Goal: Information Seeking & Learning: Learn about a topic

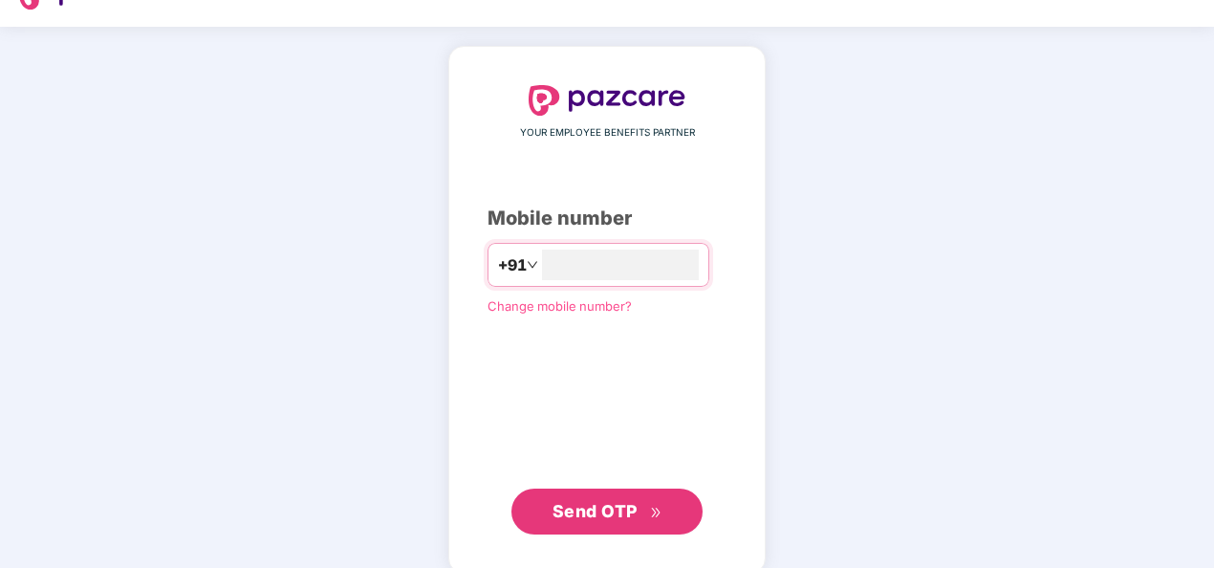
scroll to position [65, 0]
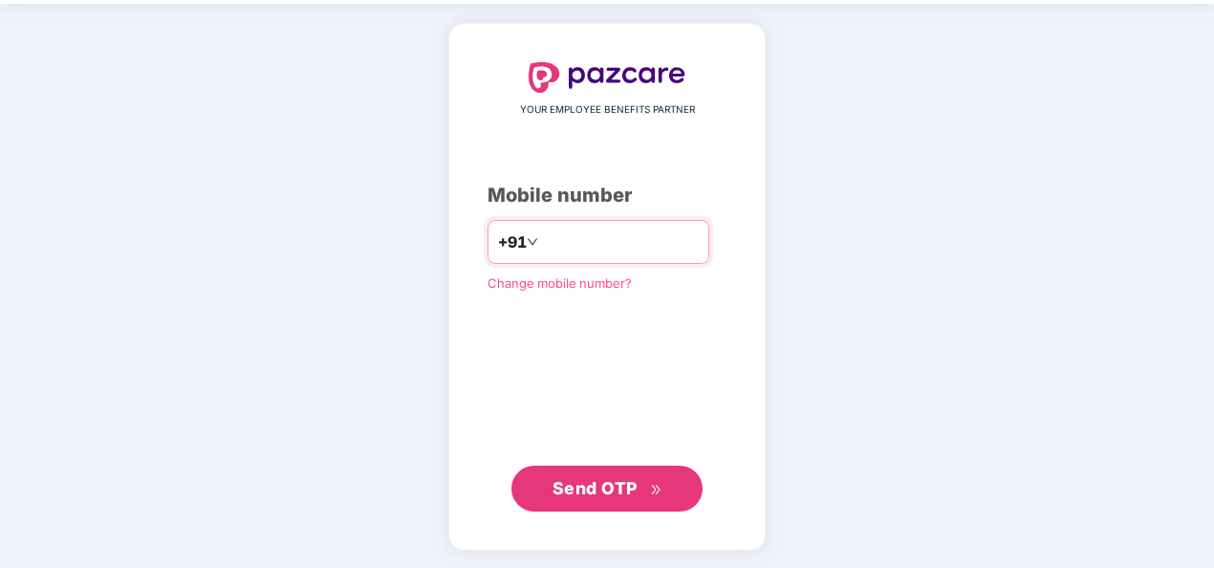
drag, startPoint x: 531, startPoint y: 237, endPoint x: 502, endPoint y: 245, distance: 29.7
click at [502, 245] on div "**********" at bounding box center [599, 242] width 222 height 44
click at [630, 245] on input "**********" at bounding box center [620, 242] width 157 height 31
type input "**********"
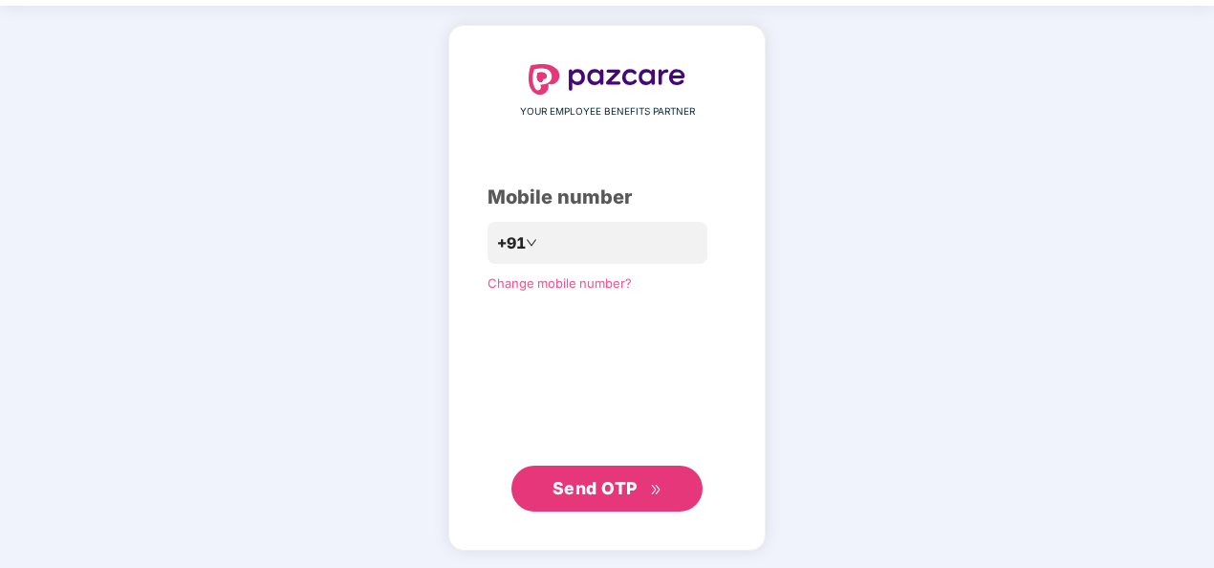
click at [618, 469] on button "Send OTP" at bounding box center [606, 489] width 191 height 46
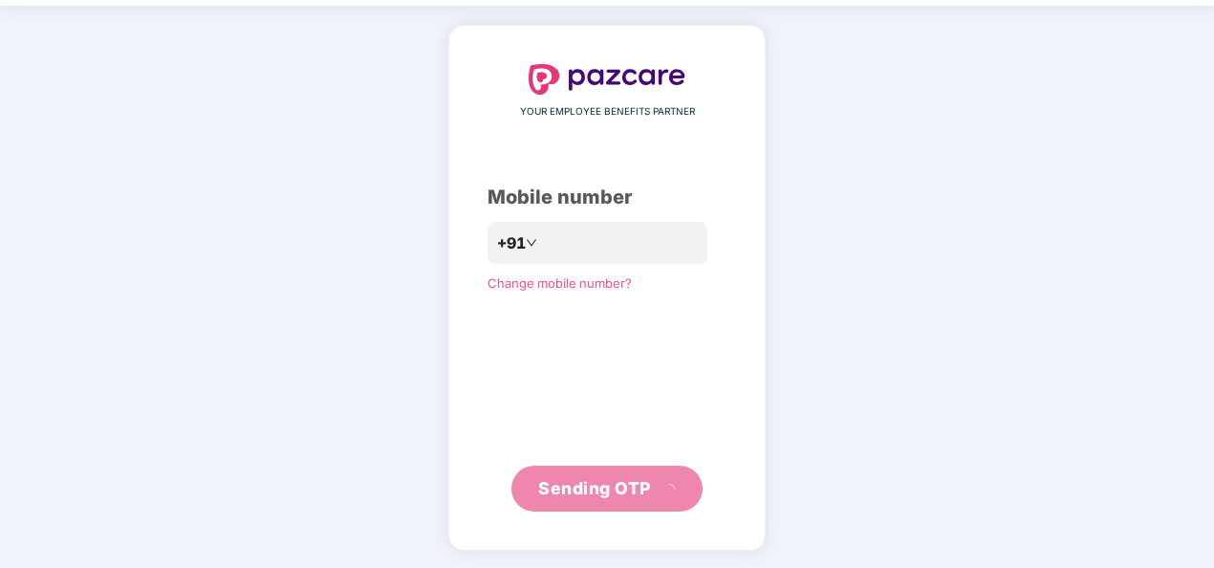
scroll to position [55, 0]
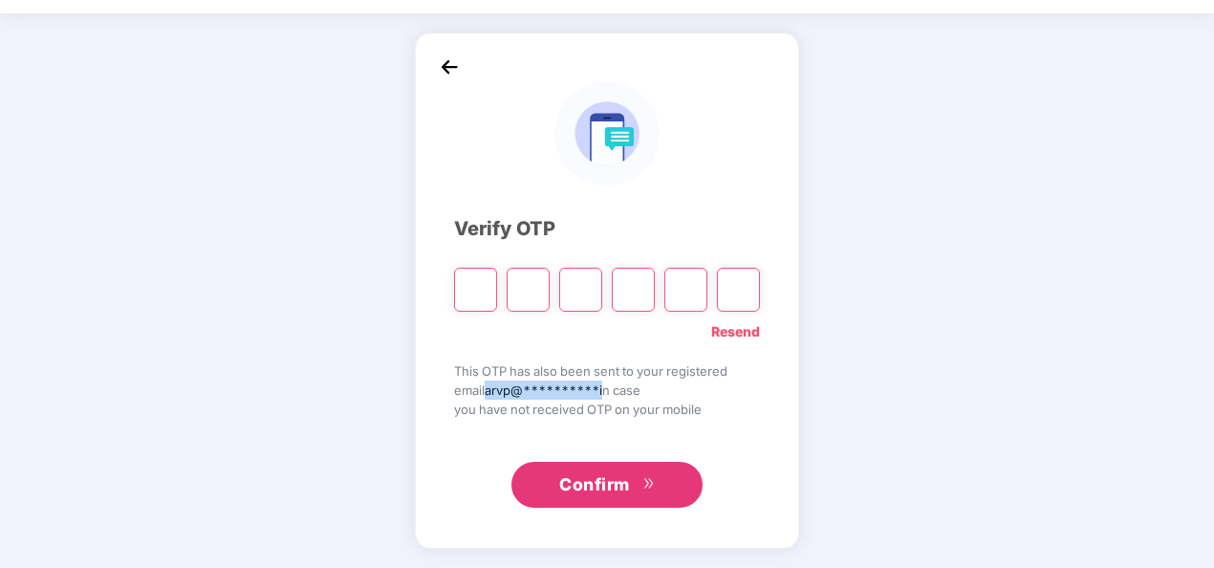
drag, startPoint x: 486, startPoint y: 392, endPoint x: 610, endPoint y: 392, distance: 124.3
click at [610, 392] on span "**********" at bounding box center [607, 390] width 306 height 19
drag, startPoint x: 610, startPoint y: 392, endPoint x: 711, endPoint y: 402, distance: 101.8
click at [711, 402] on span "you have not received OTP on your mobile" at bounding box center [607, 409] width 306 height 19
click at [703, 389] on span "**********" at bounding box center [607, 390] width 306 height 19
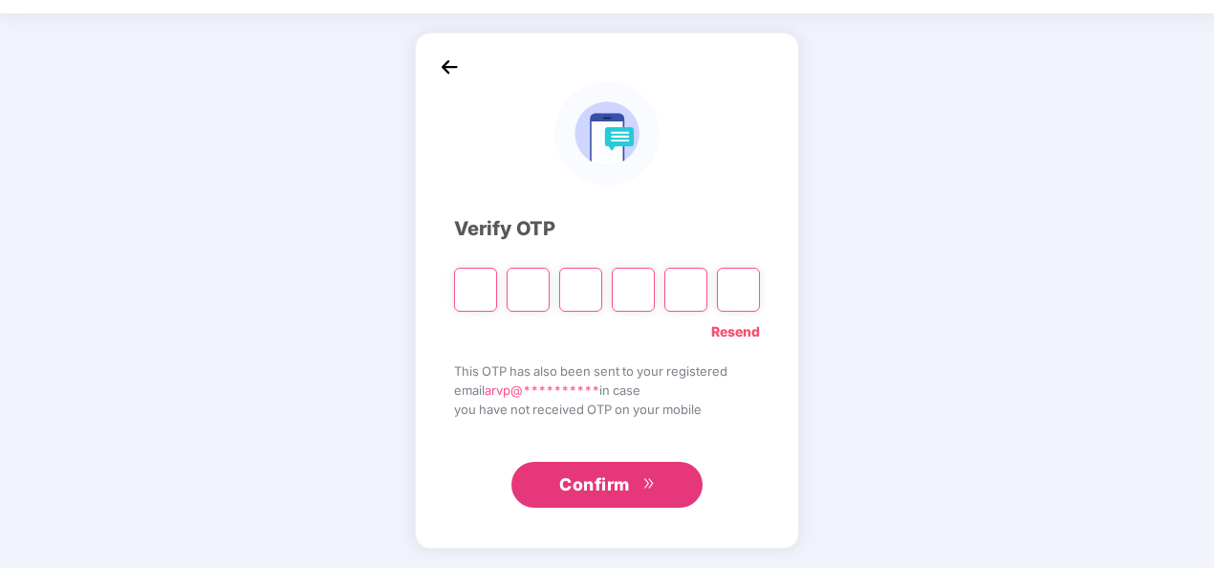
scroll to position [0, 0]
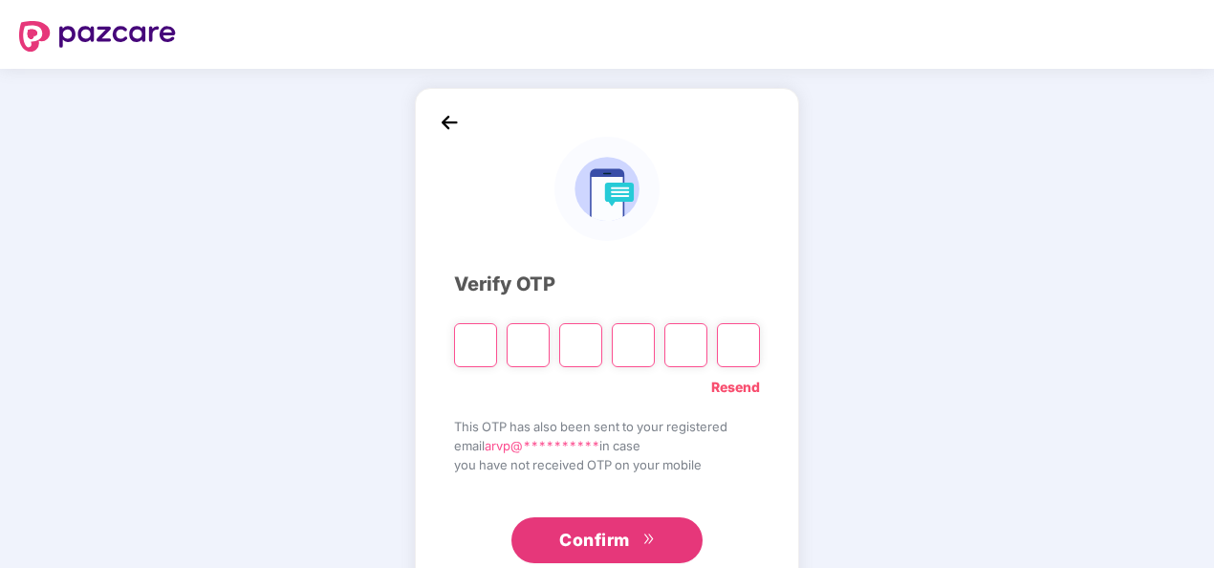
click at [461, 114] on img at bounding box center [449, 122] width 29 height 29
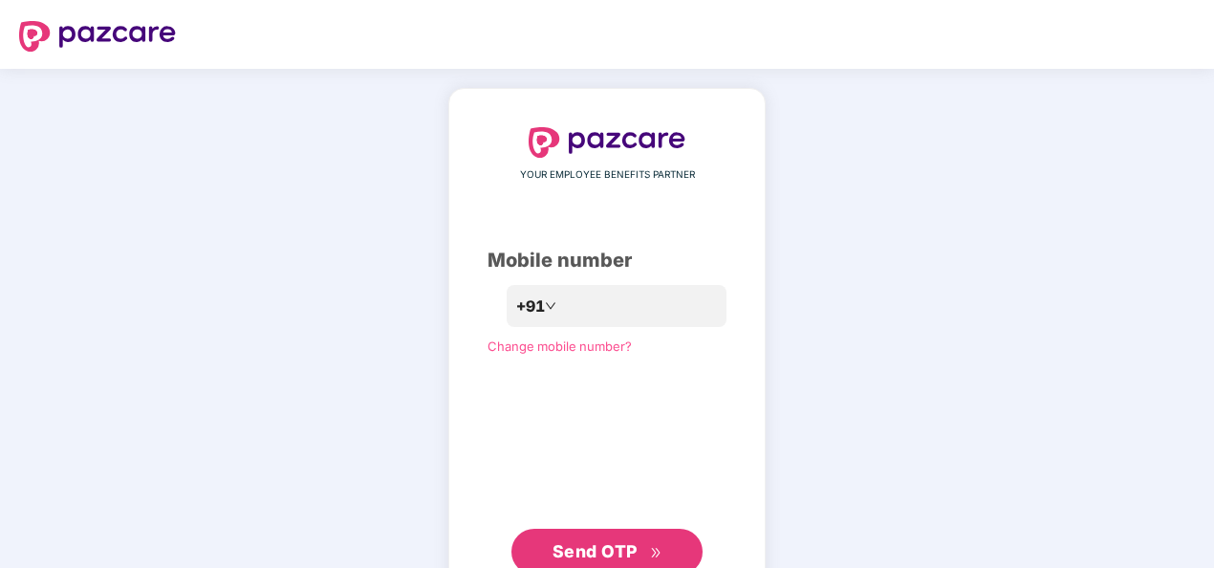
click at [141, 33] on img at bounding box center [97, 36] width 157 height 31
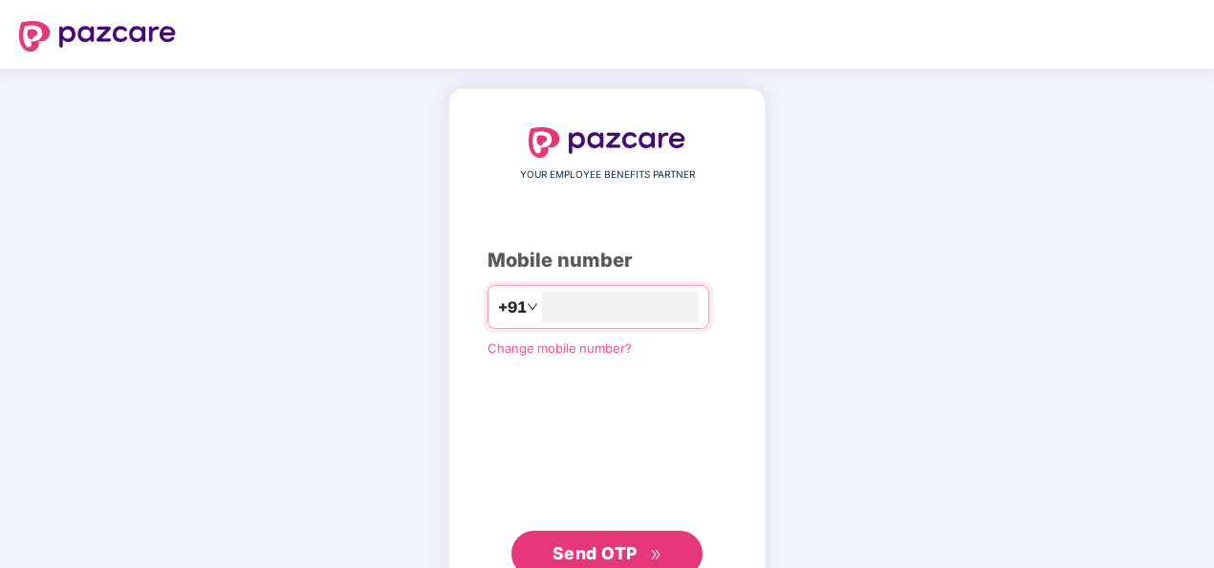
type input "**********"
click at [708, 246] on div "Mobile number" at bounding box center [607, 261] width 239 height 30
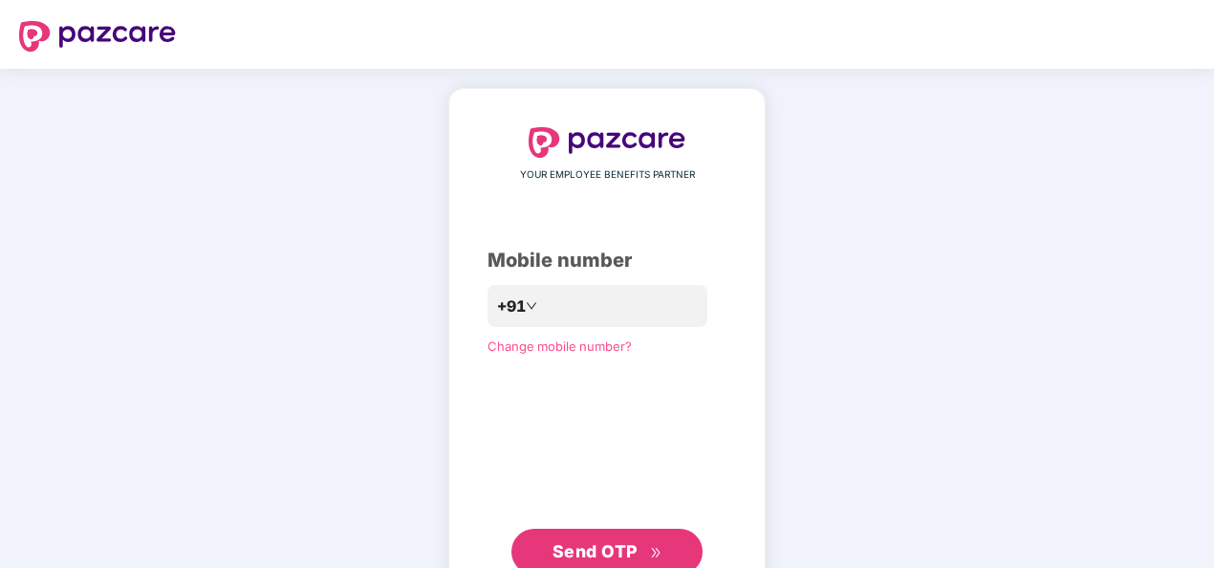
click at [614, 545] on span "Send OTP" at bounding box center [595, 551] width 85 height 20
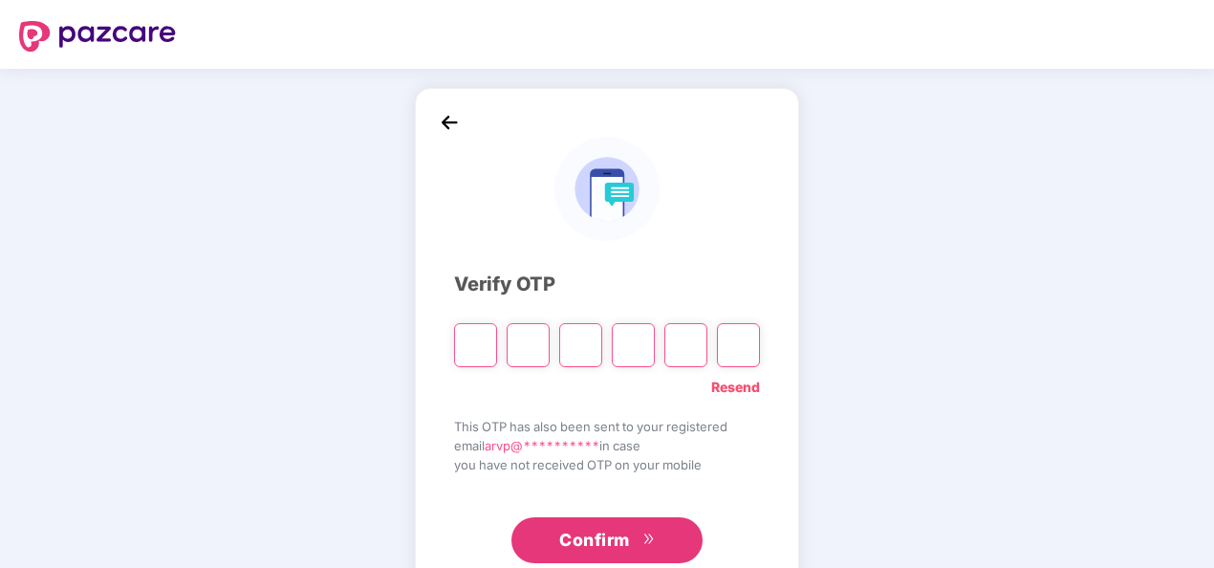
type input "*"
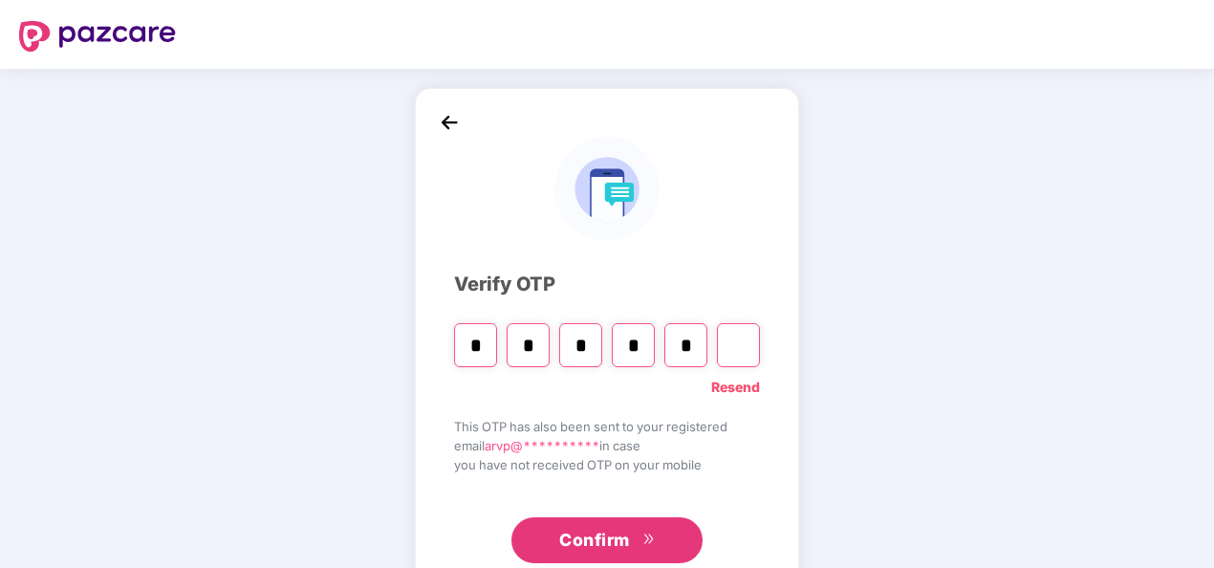
type input "*"
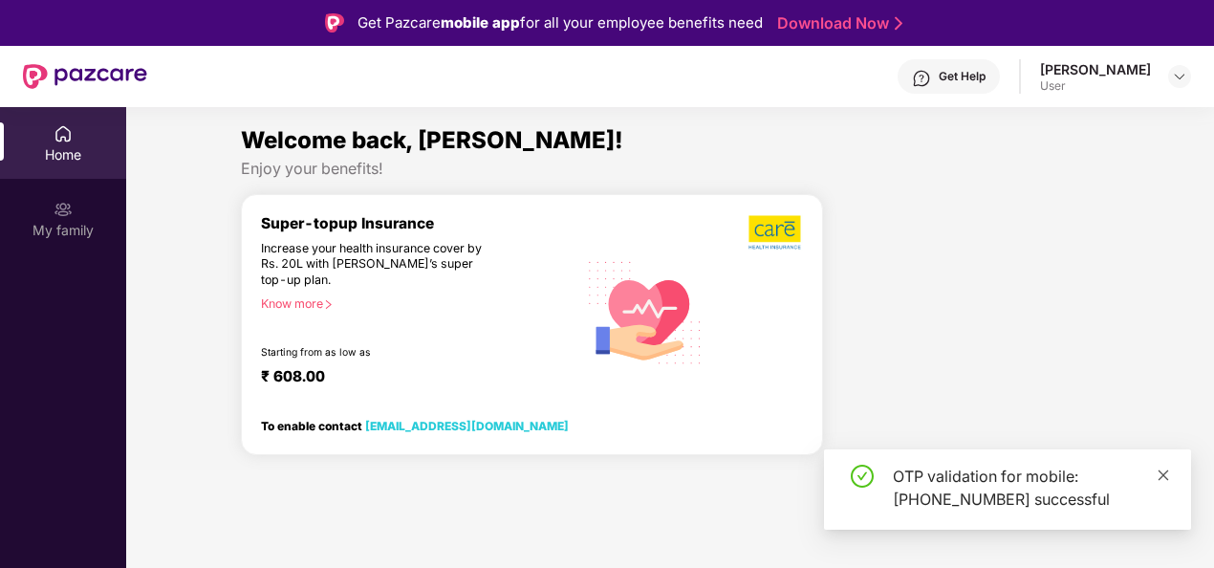
click at [1168, 468] on icon "close" at bounding box center [1163, 474] width 13 height 13
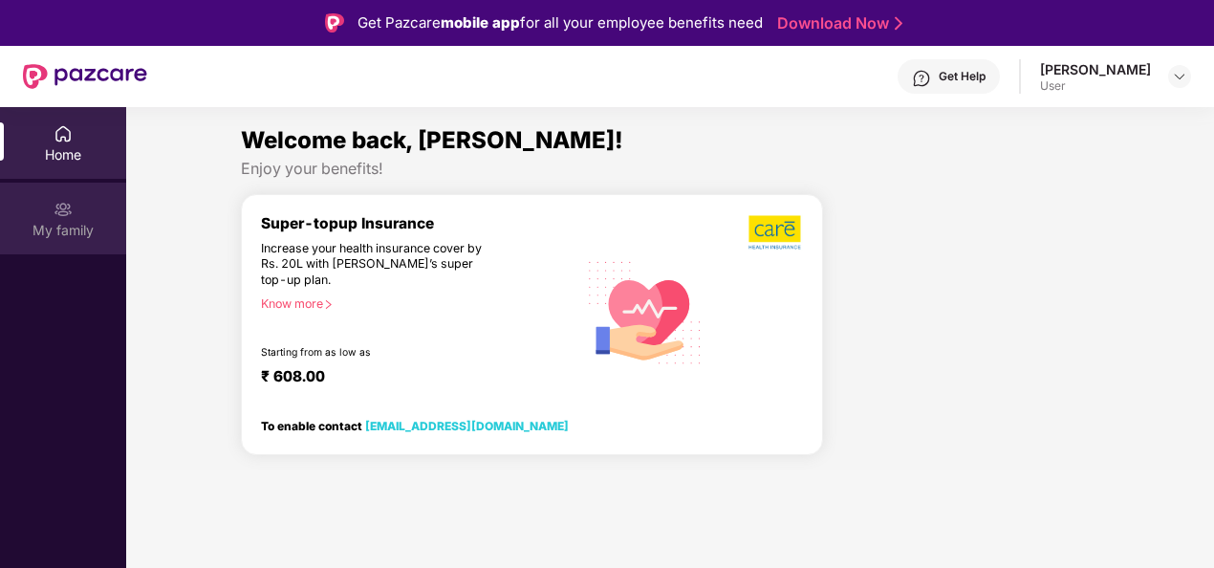
click at [55, 214] on img at bounding box center [63, 209] width 19 height 19
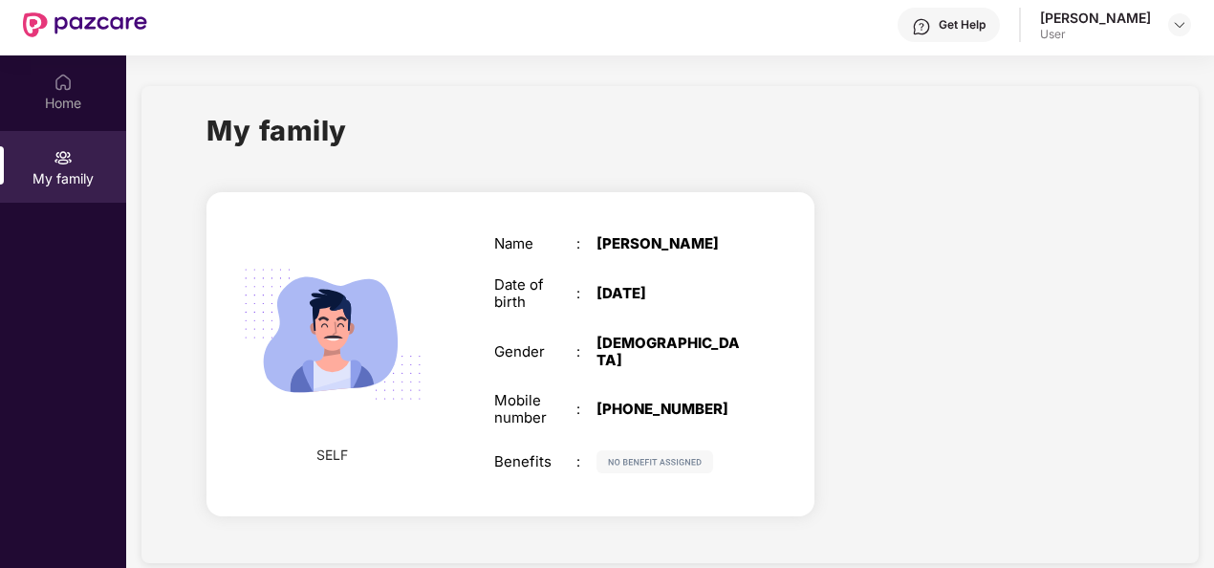
scroll to position [96, 0]
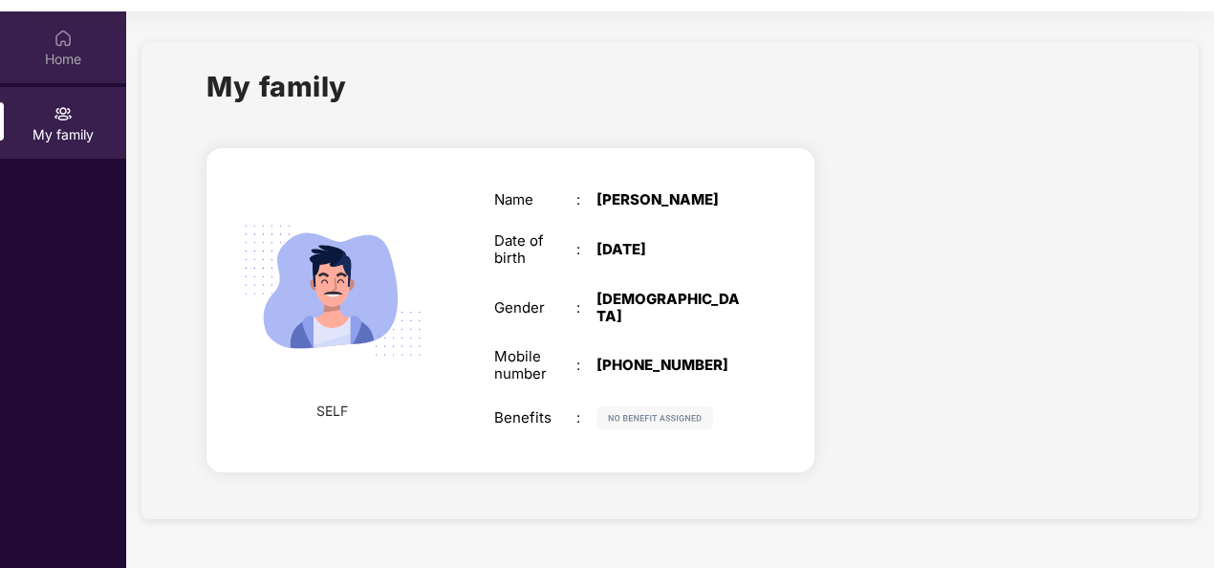
click at [69, 59] on div "Home" at bounding box center [63, 59] width 126 height 19
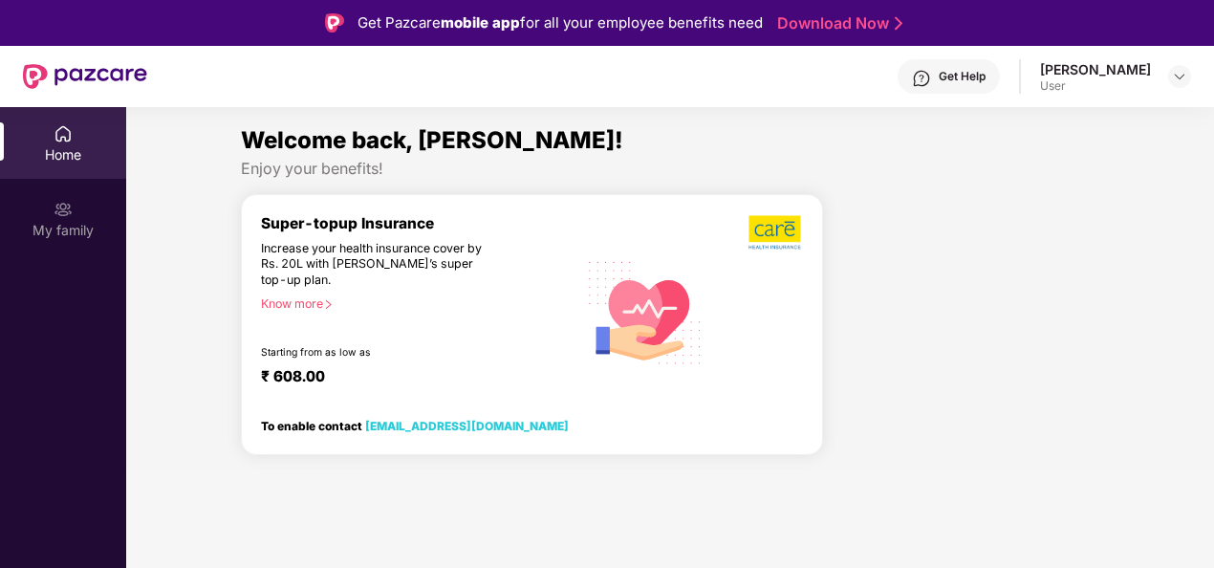
click at [333, 302] on icon "right" at bounding box center [328, 304] width 11 height 11
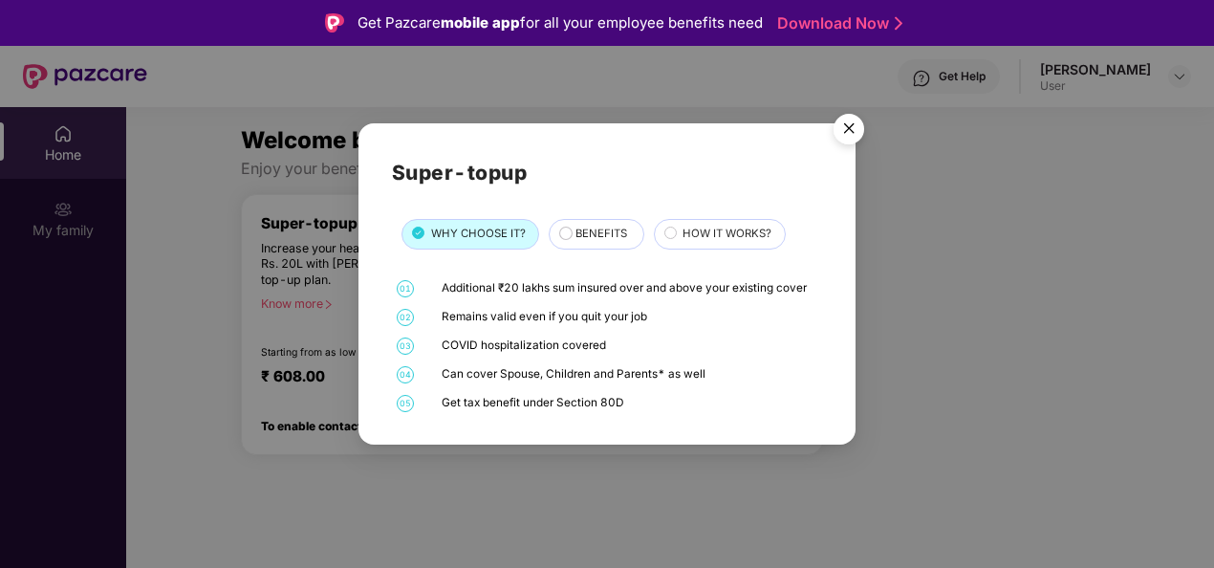
click at [599, 228] on span "BENEFITS" at bounding box center [602, 234] width 52 height 17
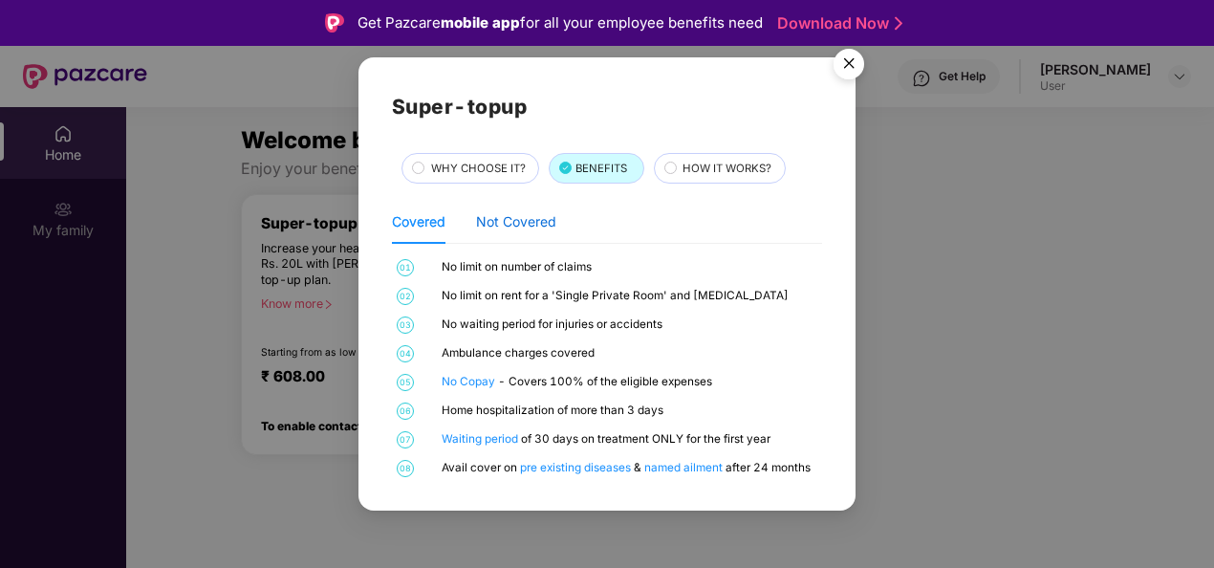
click at [497, 222] on div "Not Covered" at bounding box center [516, 221] width 80 height 21
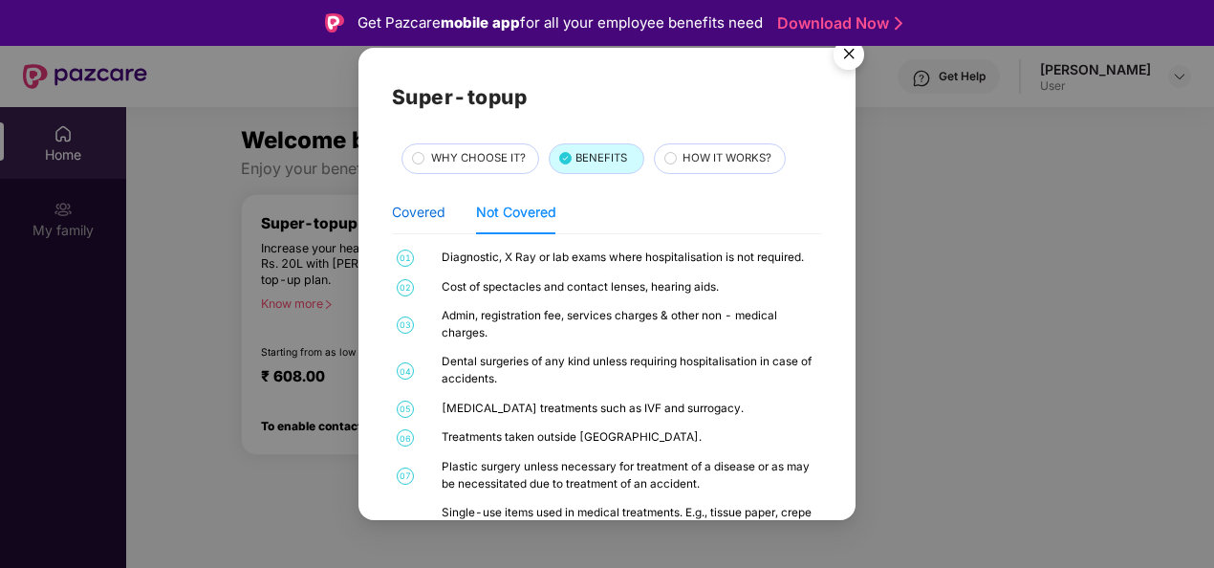
click at [433, 209] on div "Covered" at bounding box center [419, 212] width 54 height 21
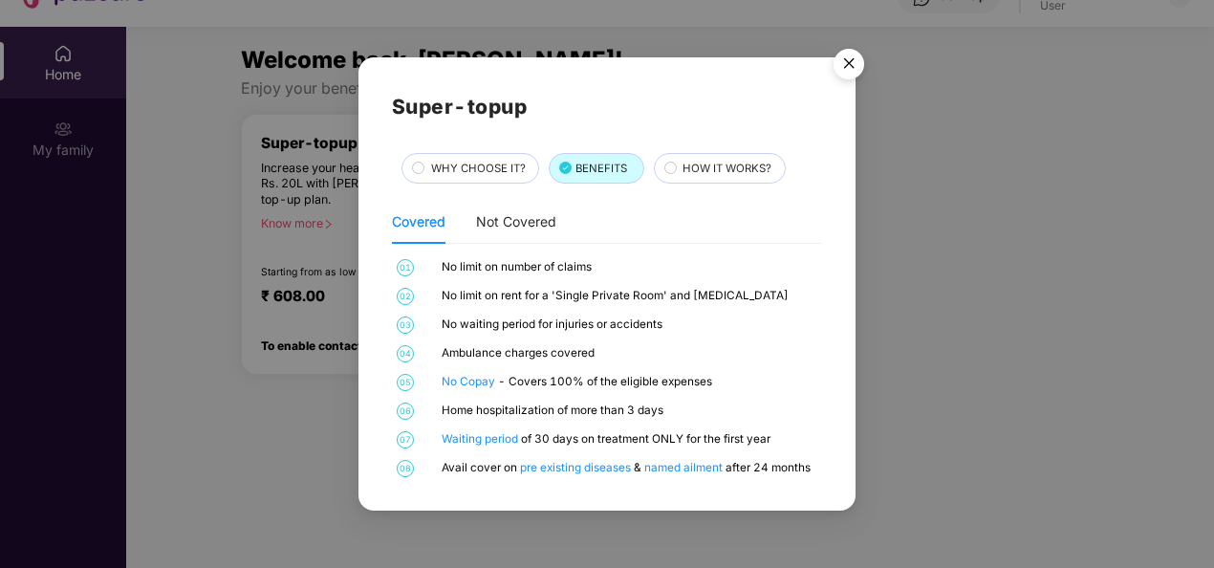
scroll to position [96, 0]
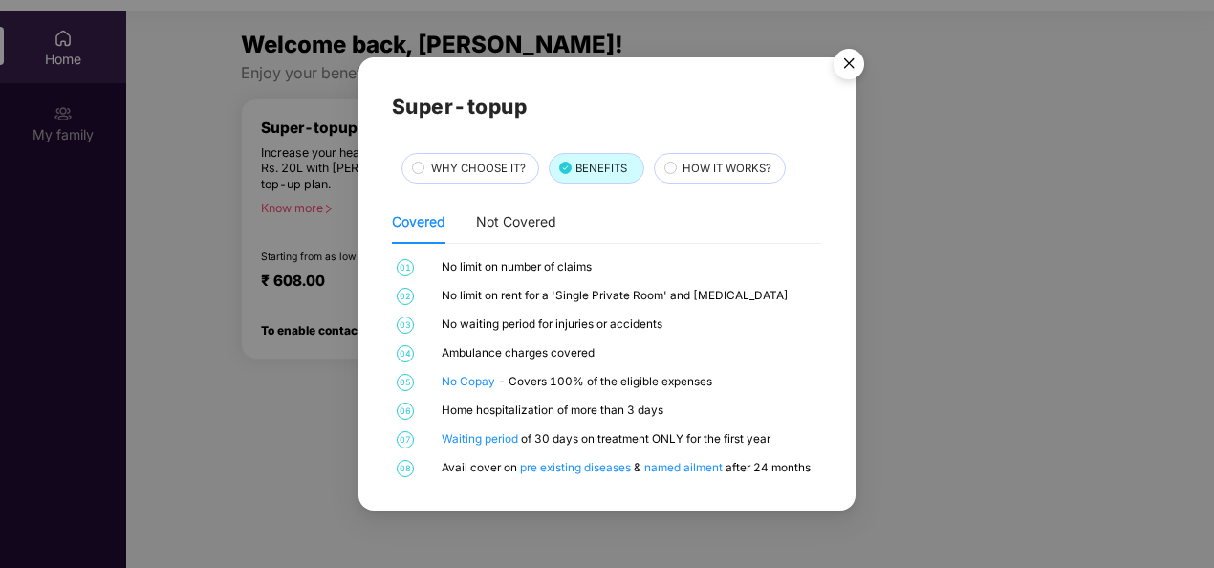
click at [724, 164] on span "HOW IT WORKS?" at bounding box center [727, 169] width 89 height 17
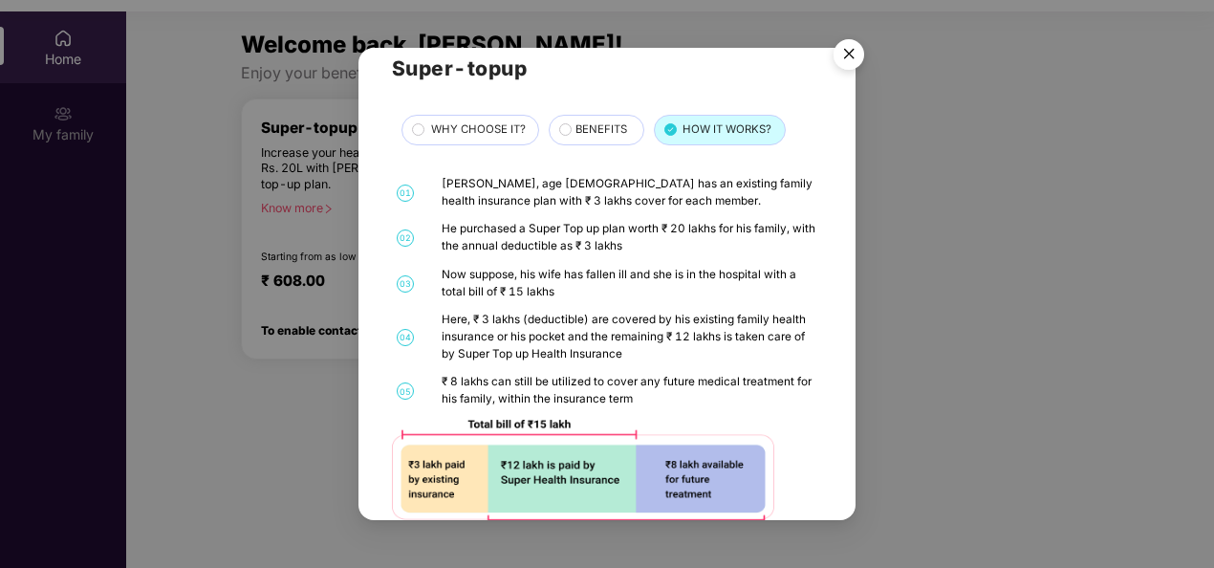
scroll to position [77, 0]
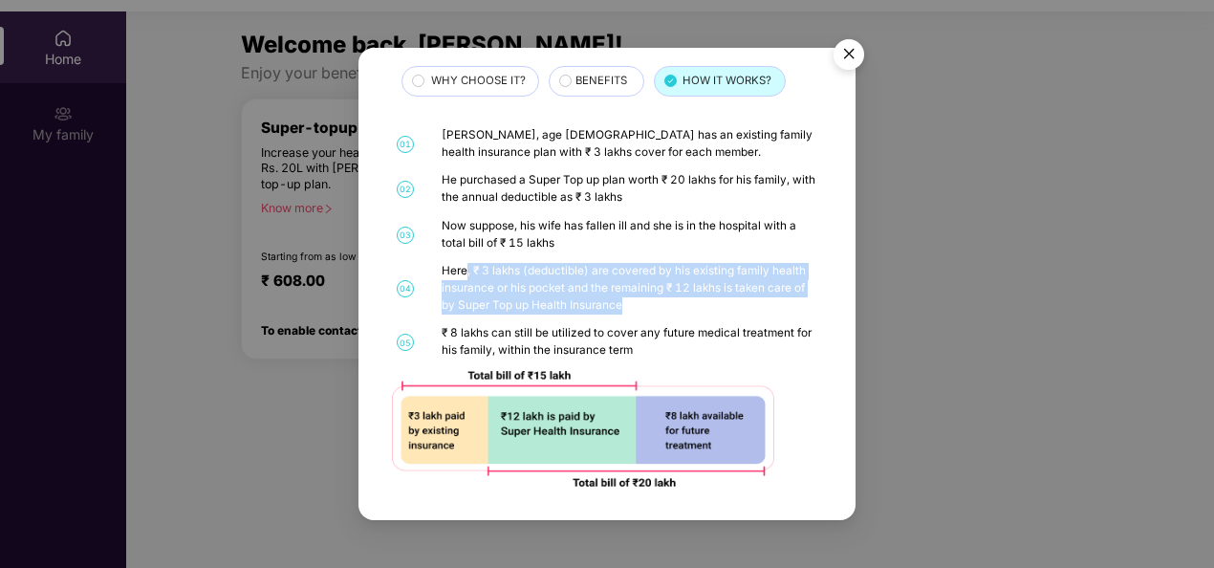
drag, startPoint x: 467, startPoint y: 267, endPoint x: 623, endPoint y: 321, distance: 166.0
click at [623, 321] on div "01 [PERSON_NAME], age [DEMOGRAPHIC_DATA] has an existing family health insuranc…" at bounding box center [607, 306] width 430 height 359
click at [626, 322] on div "01 [PERSON_NAME], age [DEMOGRAPHIC_DATA] has an existing family health insuranc…" at bounding box center [607, 306] width 430 height 359
click at [548, 329] on div "₹ 8 lakhs can still be utilized to cover any future medical treatment for his f…" at bounding box center [630, 341] width 377 height 33
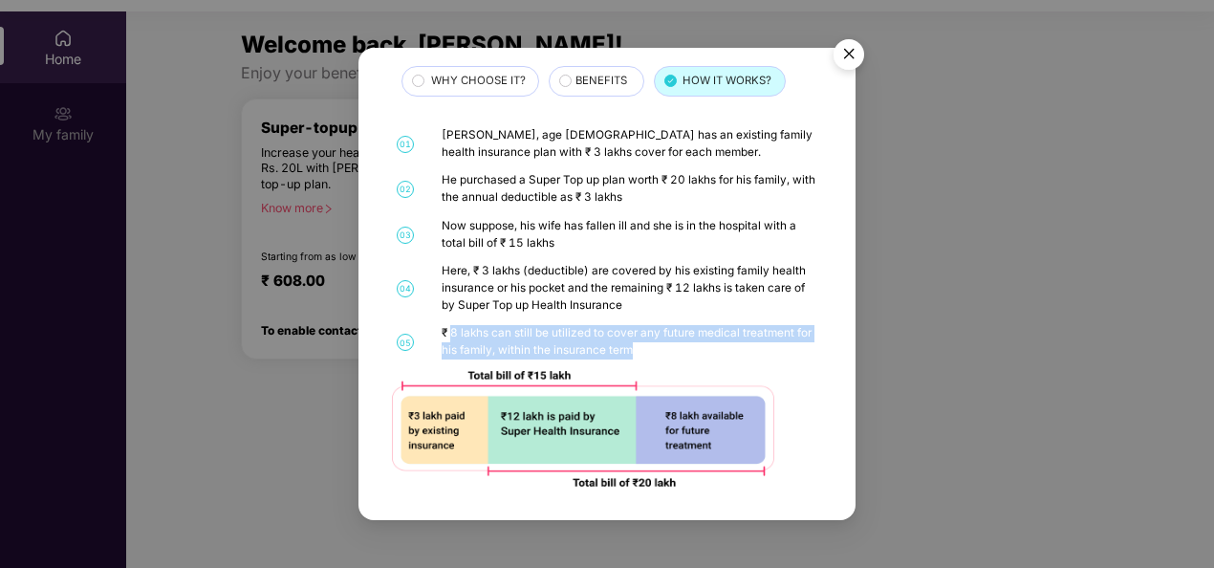
drag, startPoint x: 451, startPoint y: 333, endPoint x: 696, endPoint y: 344, distance: 245.0
click at [696, 344] on div "₹ 8 lakhs can still be utilized to cover any future medical treatment for his f…" at bounding box center [630, 341] width 377 height 33
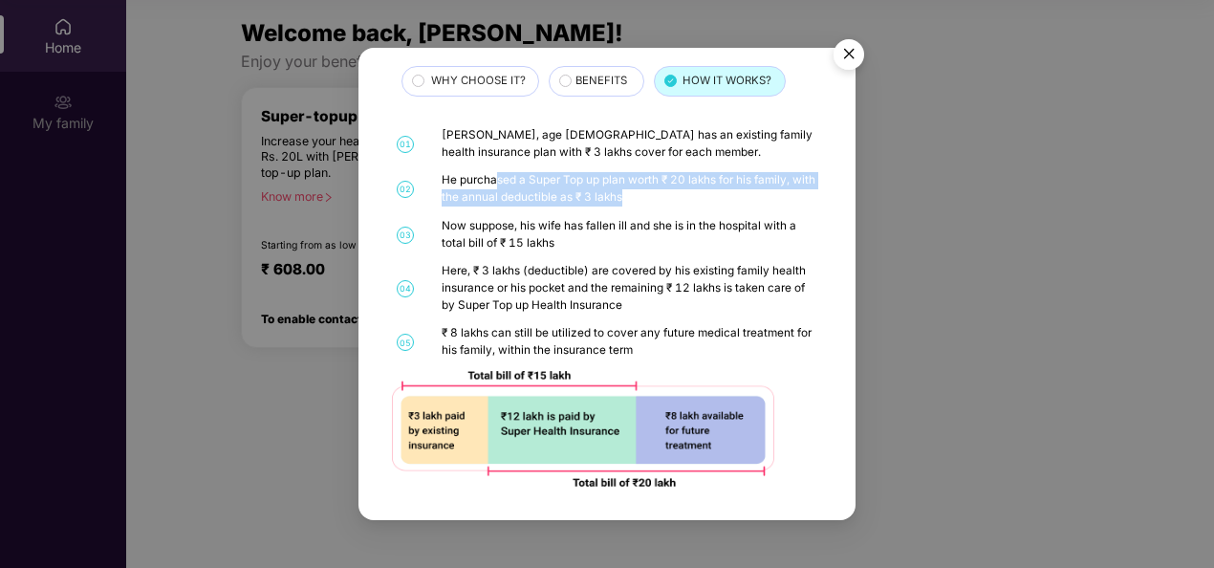
drag, startPoint x: 493, startPoint y: 179, endPoint x: 664, endPoint y: 207, distance: 172.4
click at [664, 207] on div "01 [PERSON_NAME], age [DEMOGRAPHIC_DATA] has an existing family health insuranc…" at bounding box center [607, 306] width 430 height 359
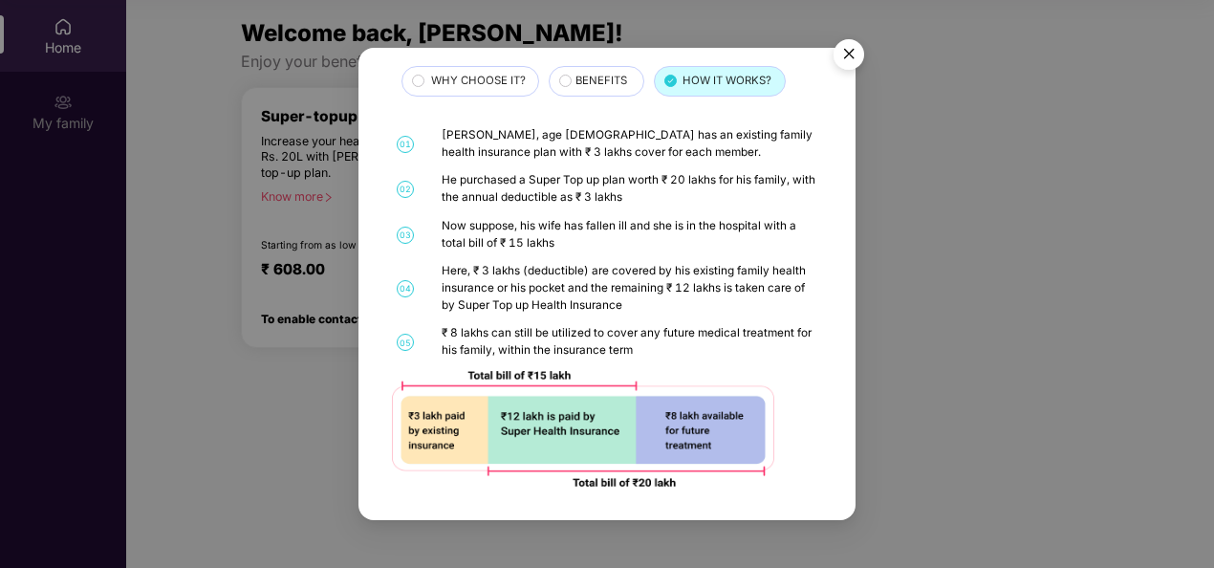
click at [545, 226] on div "Now suppose, his wife has fallen ill and she is in the hospital with a total bi…" at bounding box center [630, 234] width 377 height 33
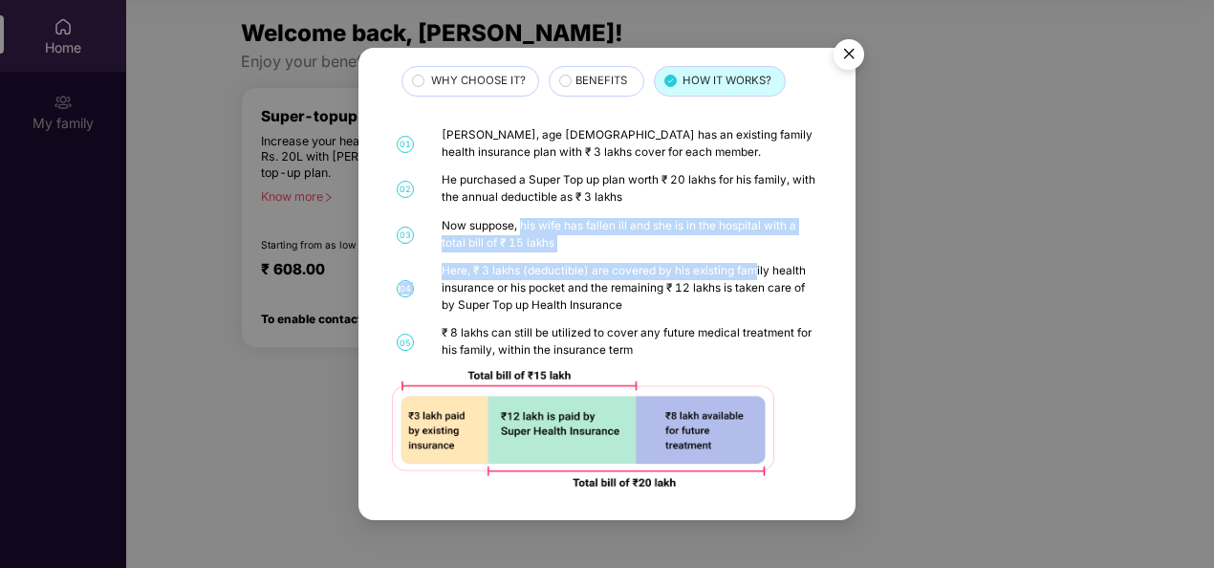
drag, startPoint x: 518, startPoint y: 228, endPoint x: 755, endPoint y: 272, distance: 241.0
click at [755, 272] on div "01 [PERSON_NAME], age [DEMOGRAPHIC_DATA] has an existing family health insuranc…" at bounding box center [607, 306] width 430 height 359
click at [755, 272] on div "Here, ₹ 3 lakhs (deductible) are covered by his existing family health insuranc…" at bounding box center [630, 288] width 377 height 51
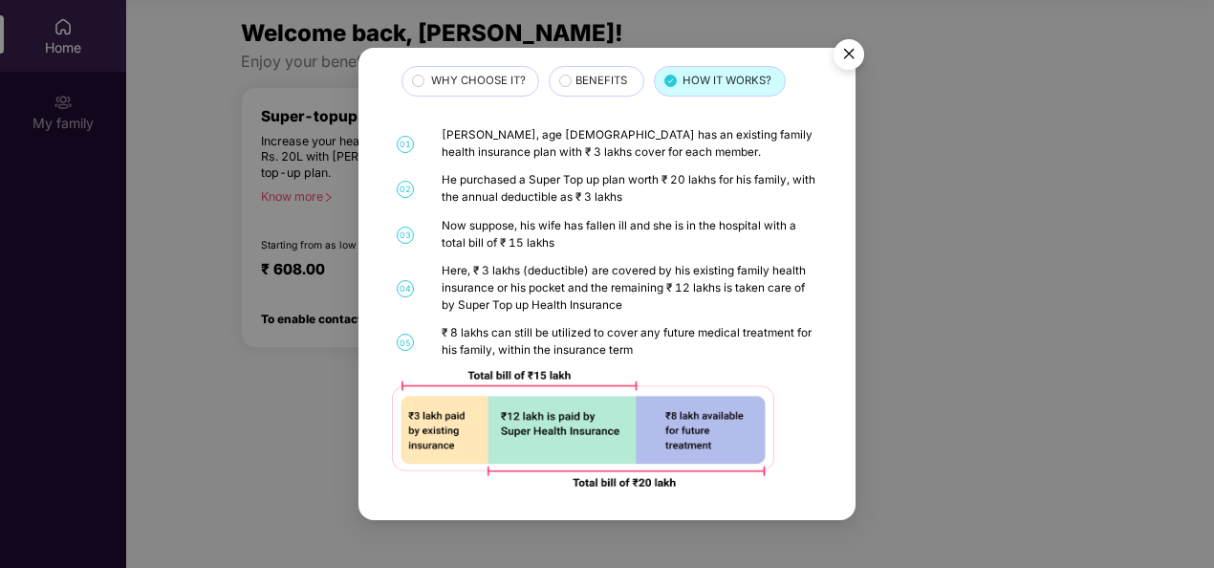
click at [620, 98] on div "Super-topup WHY CHOOSE IT? BENEFITS HOW IT WORKS? 01 [PERSON_NAME], age [DEMOGR…" at bounding box center [607, 245] width 430 height 483
click at [612, 80] on span "BENEFITS" at bounding box center [602, 81] width 52 height 17
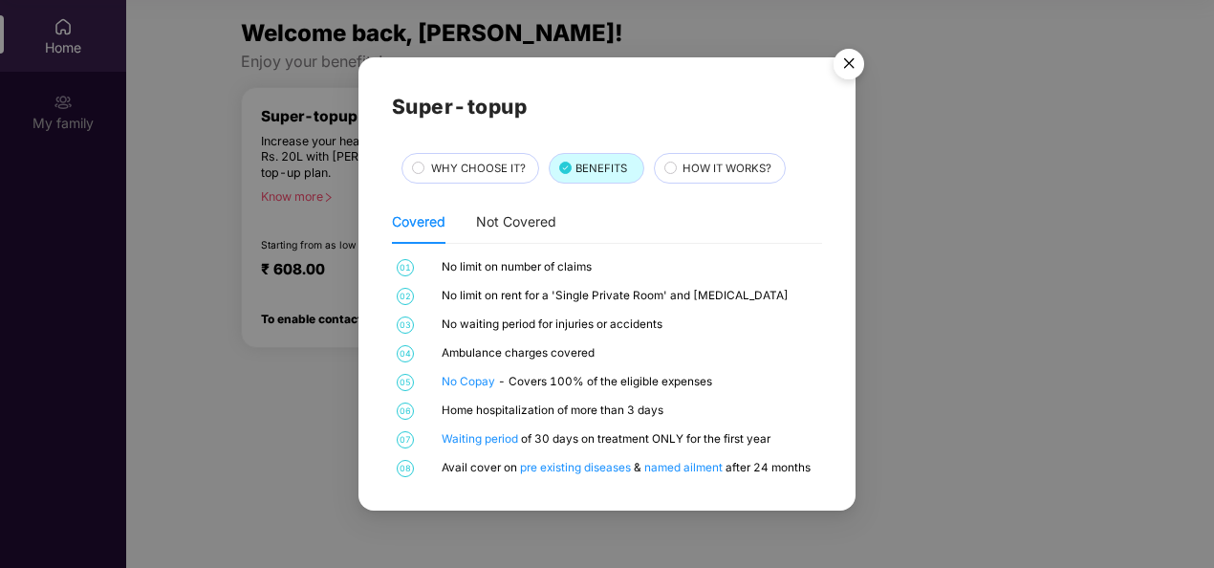
click at [465, 159] on div "WHY CHOOSE IT?" at bounding box center [471, 168] width 138 height 31
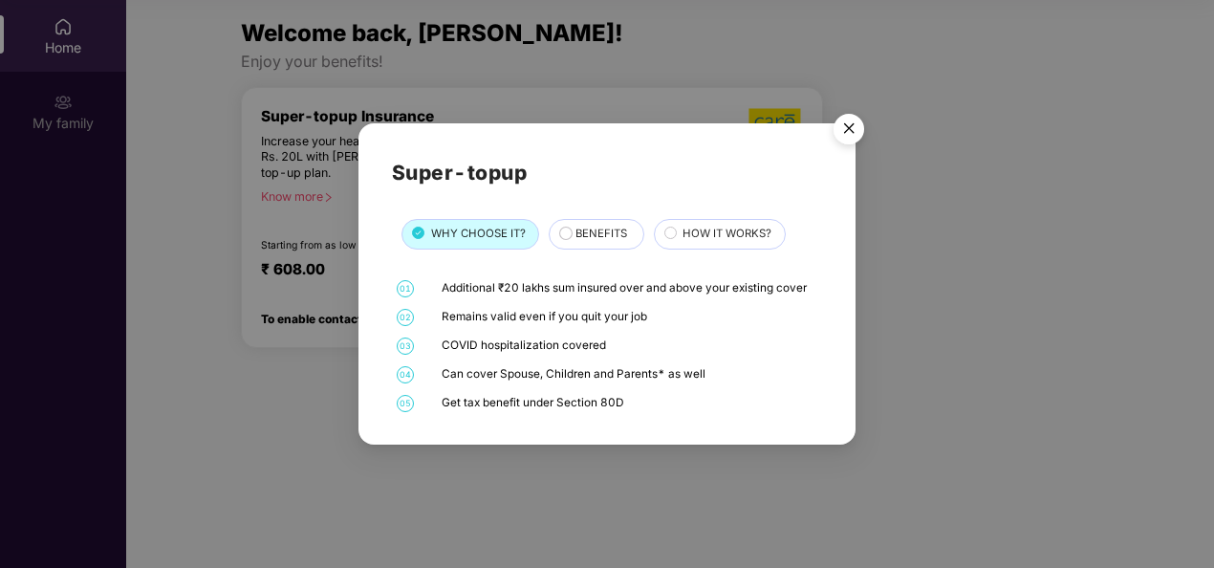
click at [595, 229] on span "BENEFITS" at bounding box center [602, 234] width 52 height 17
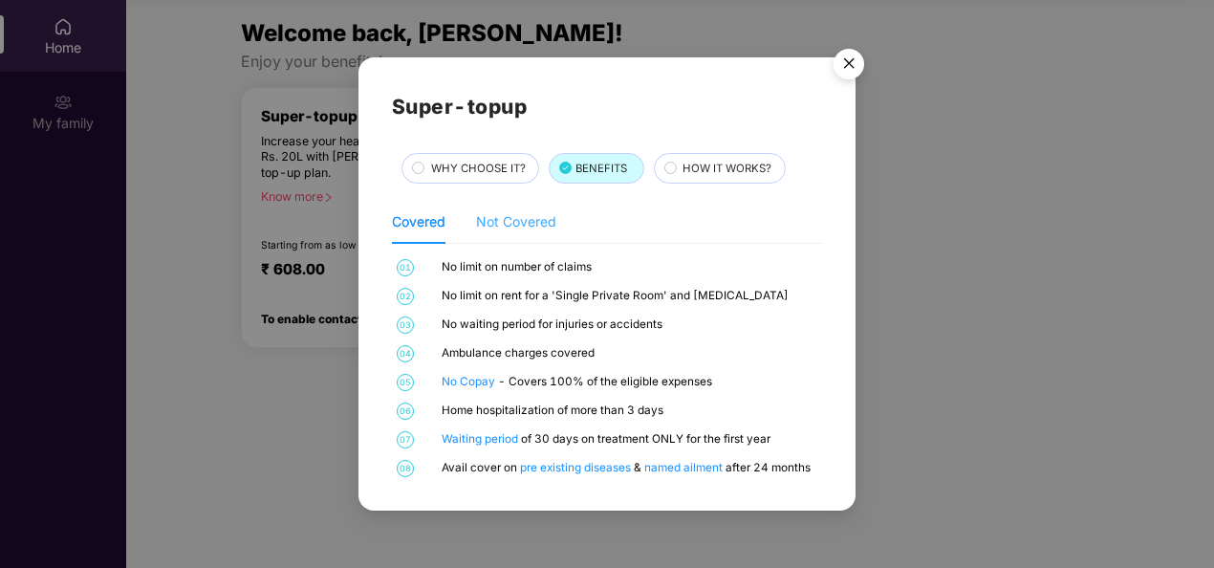
click at [526, 207] on div "Not Covered" at bounding box center [516, 222] width 80 height 44
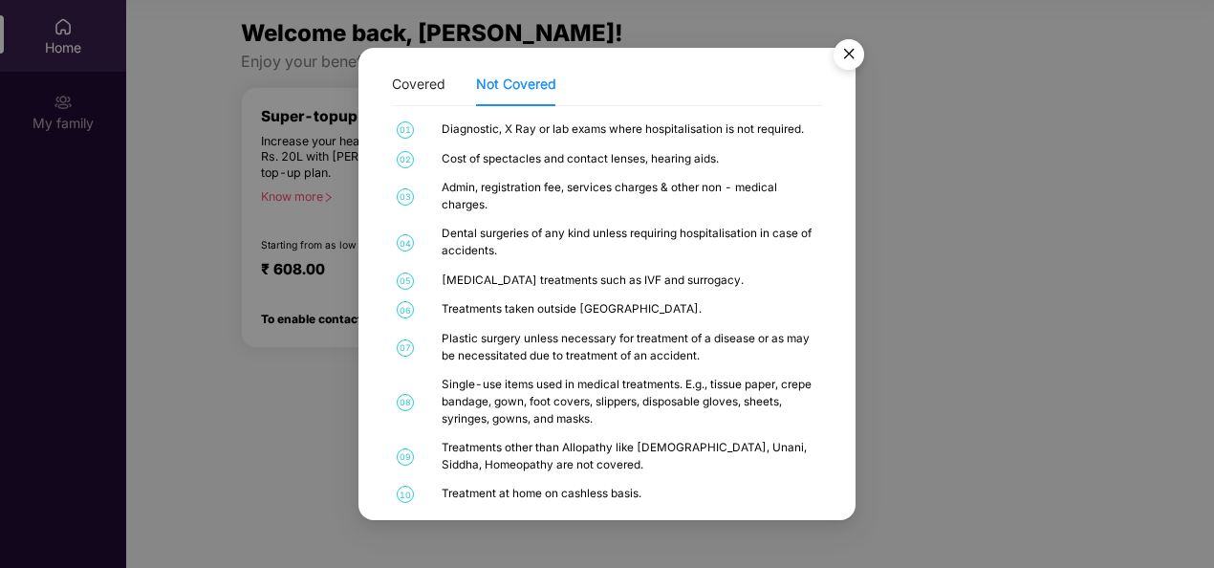
scroll to position [145, 0]
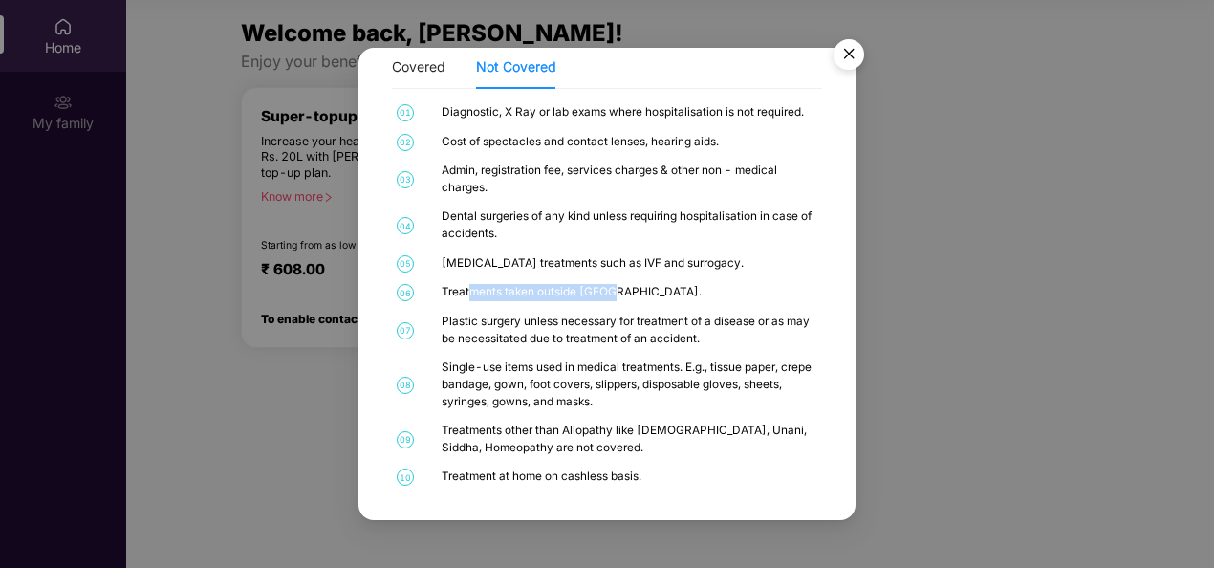
drag, startPoint x: 472, startPoint y: 293, endPoint x: 608, endPoint y: 304, distance: 136.2
click at [606, 304] on div "01 Diagnostic, X Ray or lab exams where hospitalisation is not required. 02 Cos…" at bounding box center [607, 295] width 430 height 382
drag, startPoint x: 608, startPoint y: 304, endPoint x: 620, endPoint y: 304, distance: 11.5
click at [620, 304] on div "01 Diagnostic, X Ray or lab exams where hospitalisation is not required. 02 Cos…" at bounding box center [607, 295] width 430 height 382
click at [622, 371] on div "Single-use items used in medical treatments. E.g., tissue paper, crepe bandage,…" at bounding box center [630, 384] width 377 height 51
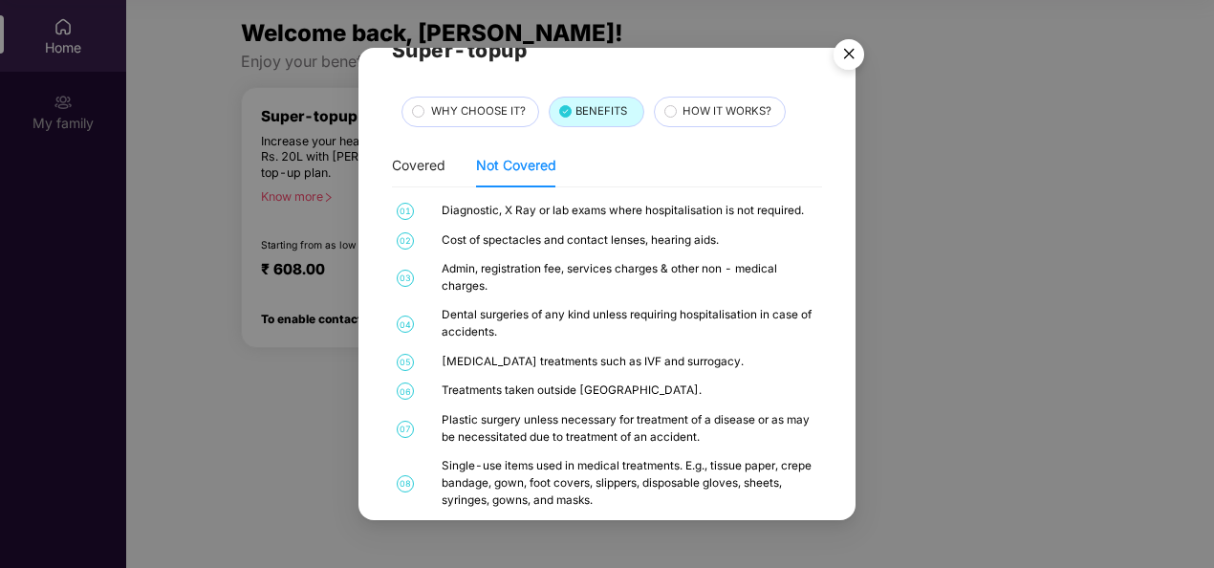
scroll to position [0, 0]
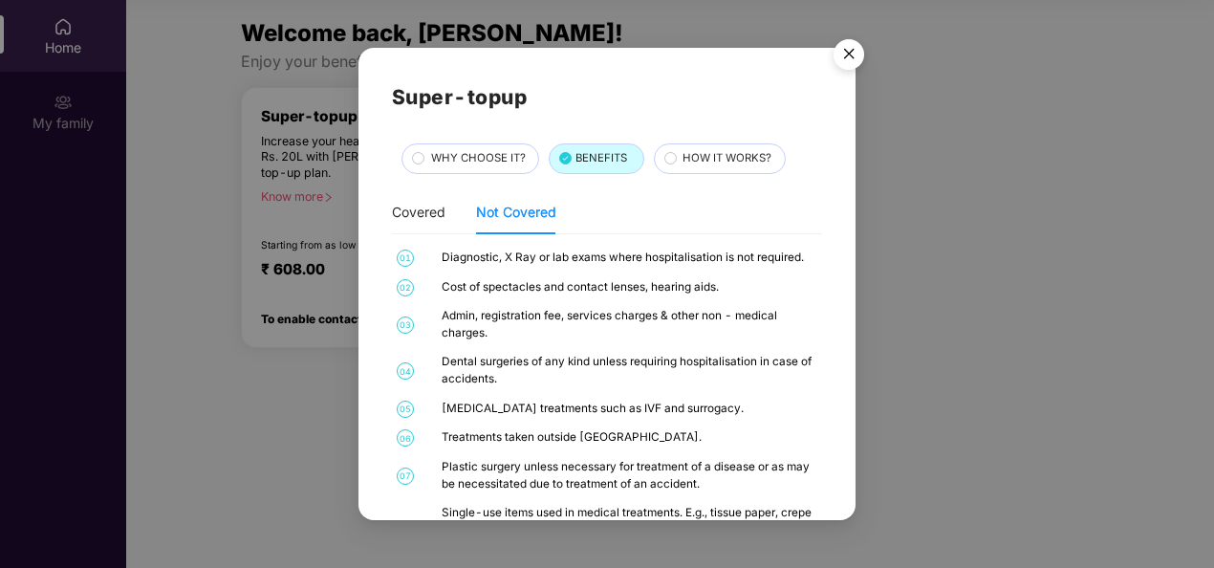
click at [424, 151] on div "WHY CHOOSE IT?" at bounding box center [475, 160] width 107 height 20
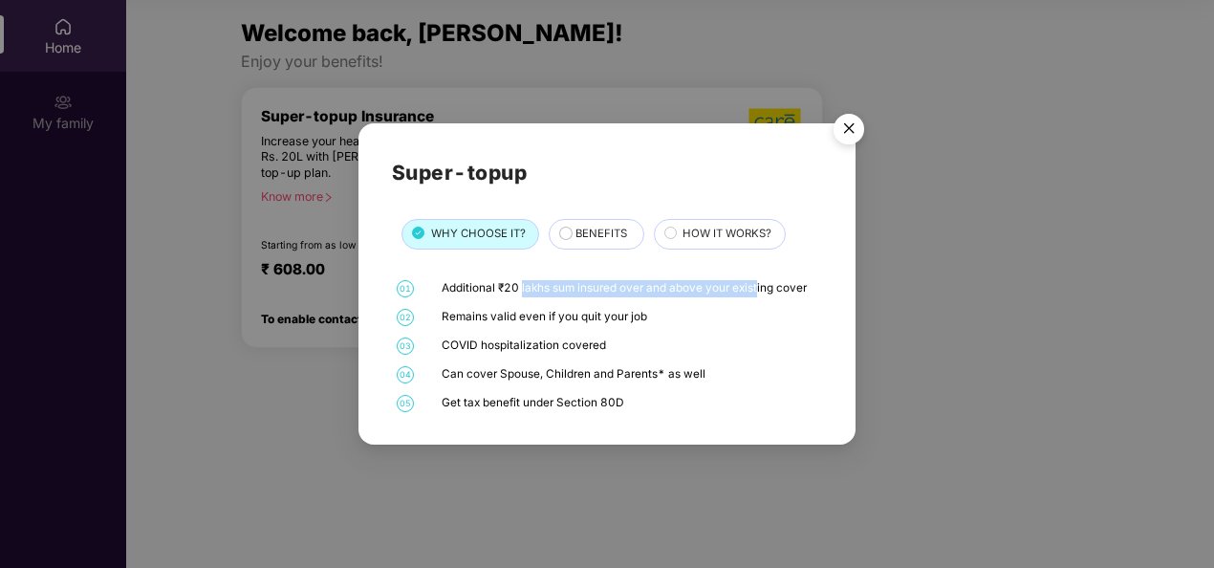
drag, startPoint x: 520, startPoint y: 287, endPoint x: 755, endPoint y: 280, distance: 235.3
click at [755, 280] on div "Additional ₹20 lakhs sum insured over and above your existing cover" at bounding box center [630, 288] width 377 height 17
drag, startPoint x: 442, startPoint y: 311, endPoint x: 692, endPoint y: 315, distance: 250.5
click at [692, 315] on div "Remains valid even if you quit your job" at bounding box center [630, 317] width 377 height 17
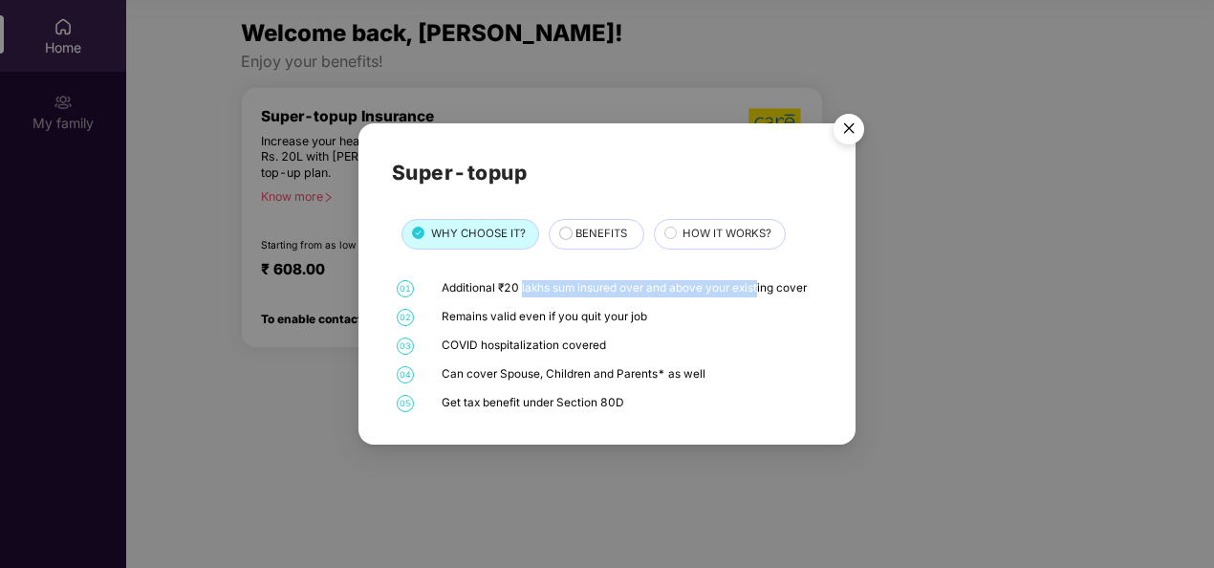
click at [692, 315] on div "Remains valid even if you quit your job" at bounding box center [630, 317] width 377 height 17
click at [651, 321] on div "Remains valid even if you quit your job" at bounding box center [630, 317] width 377 height 17
click at [846, 132] on img "Close" at bounding box center [849, 132] width 54 height 54
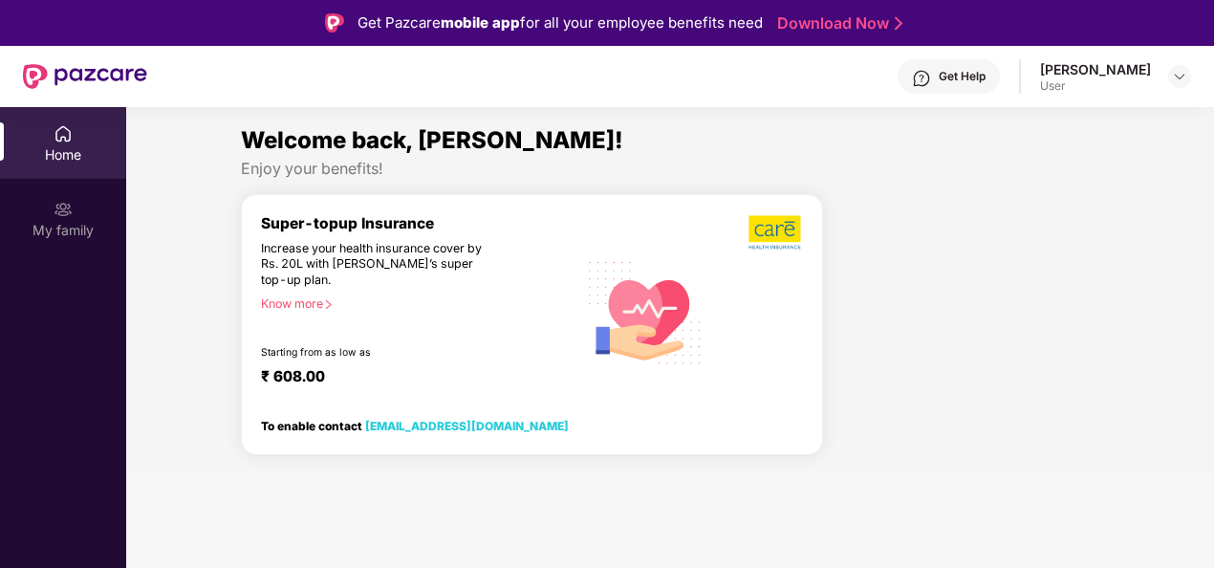
click at [1088, 88] on div "User" at bounding box center [1095, 85] width 111 height 15
click at [1178, 76] on img at bounding box center [1179, 76] width 15 height 15
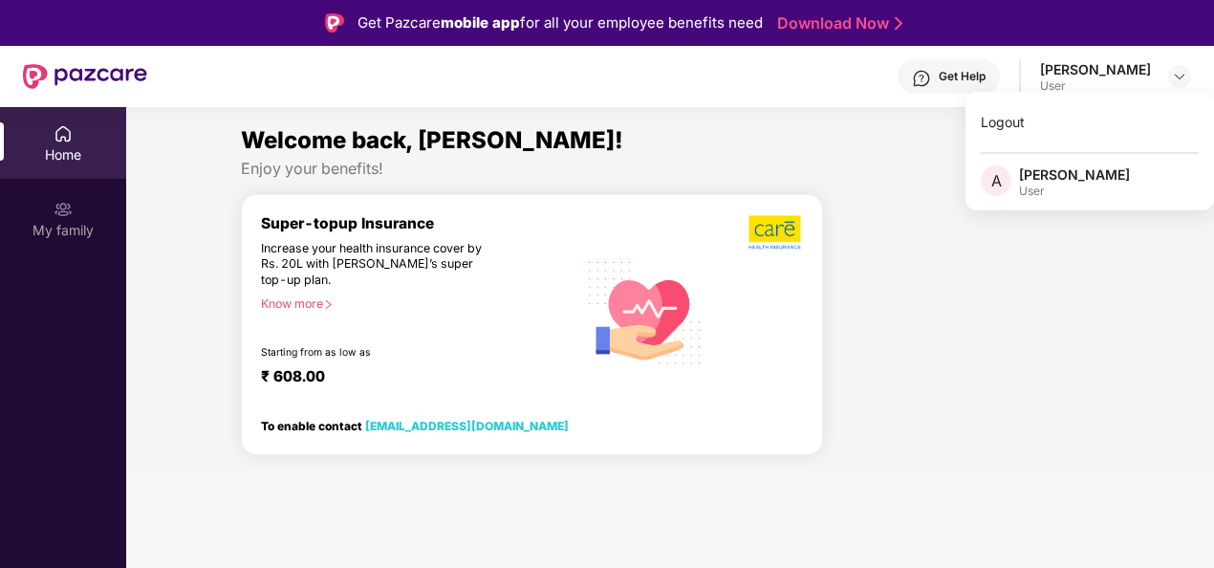
click at [1069, 174] on div "[PERSON_NAME]" at bounding box center [1074, 174] width 111 height 18
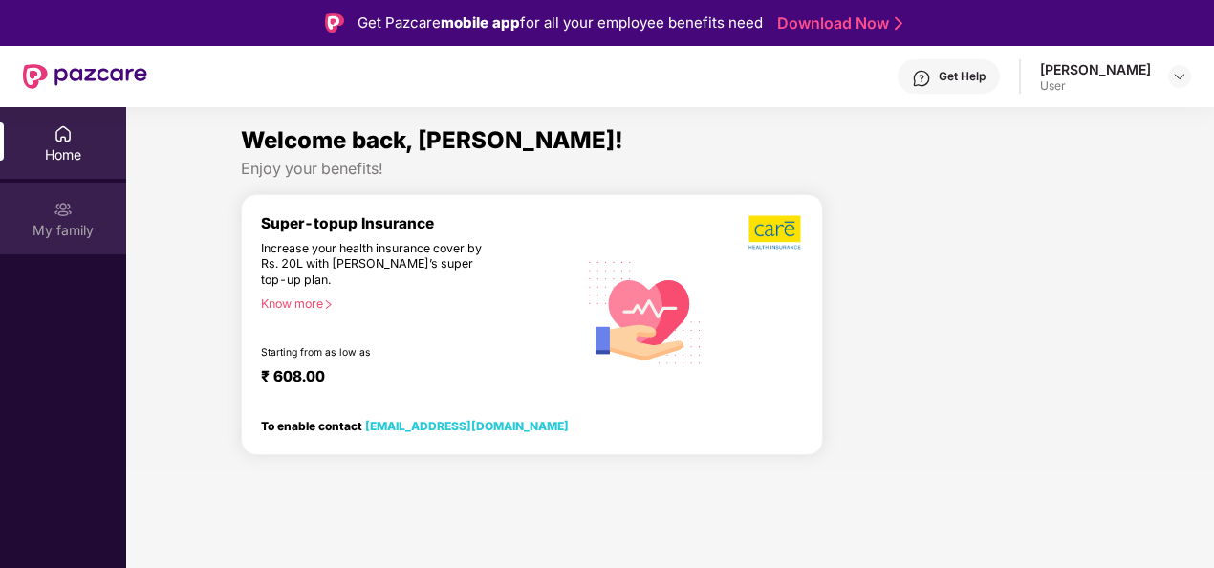
click at [63, 209] on img at bounding box center [63, 209] width 19 height 19
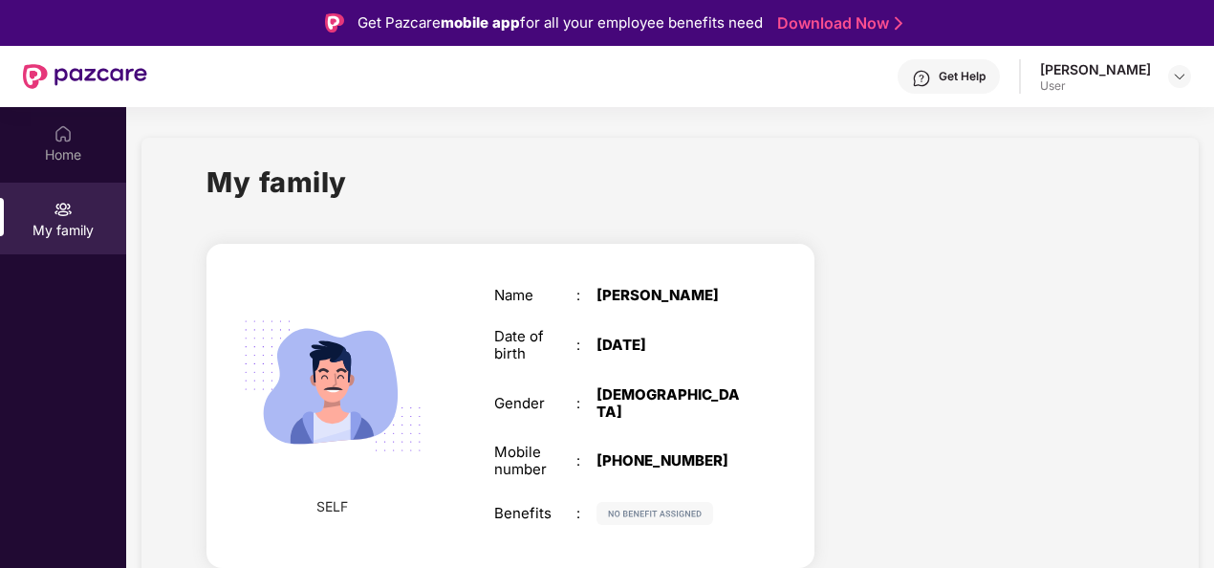
click at [868, 395] on div at bounding box center [989, 409] width 319 height 365
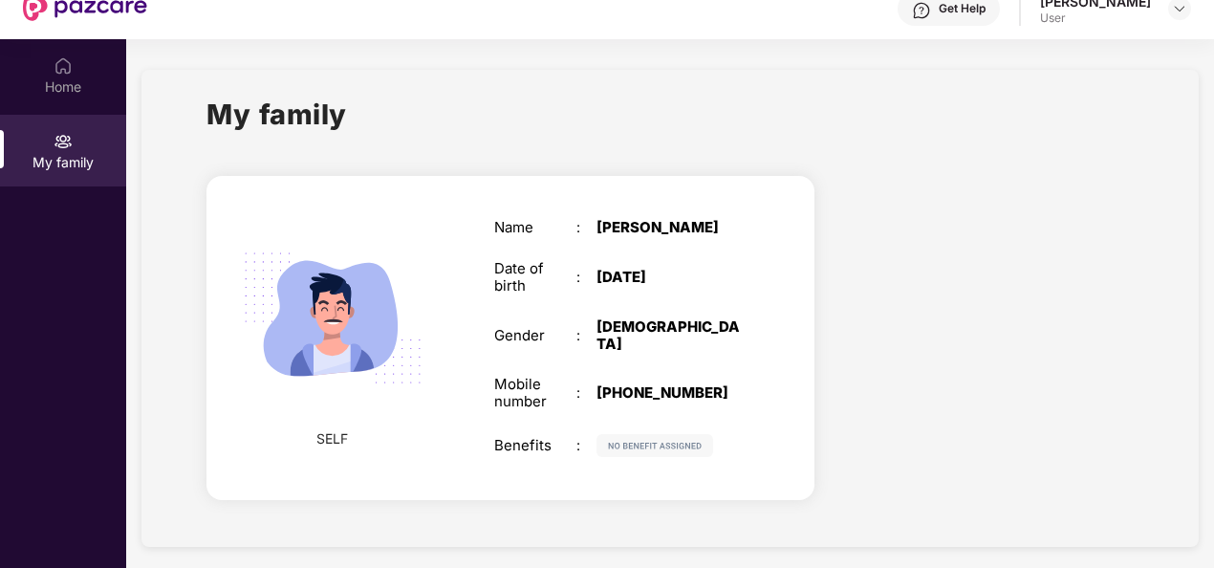
scroll to position [107, 0]
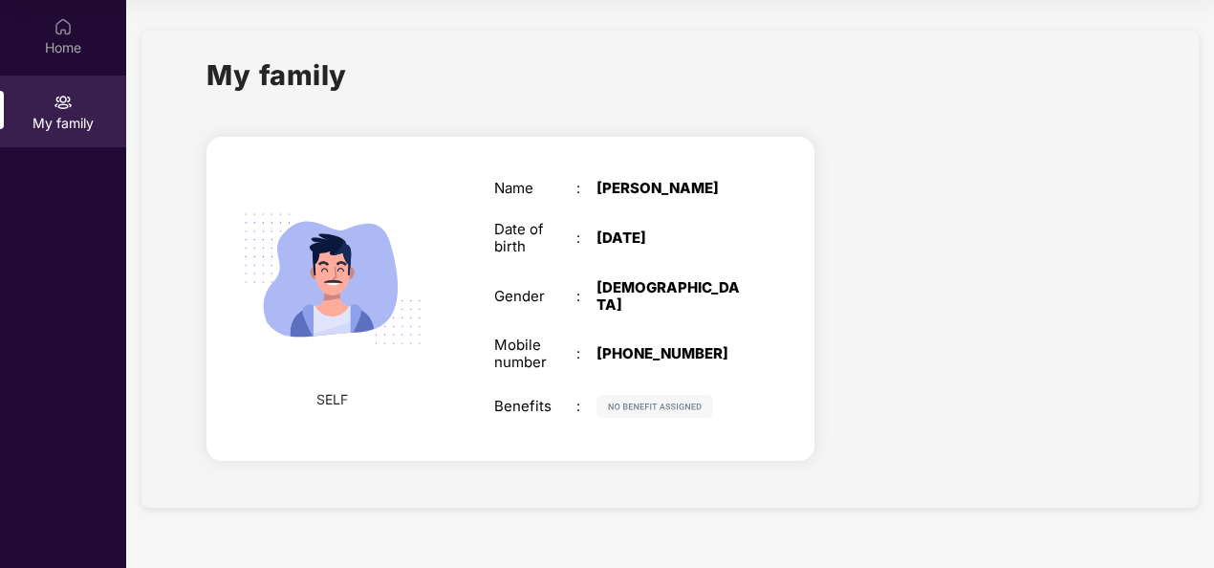
drag, startPoint x: 669, startPoint y: 250, endPoint x: 685, endPoint y: 211, distance: 42.1
click at [685, 211] on div "Name : [PERSON_NAME] Date of birth : [DEMOGRAPHIC_DATA] Gender : [DEMOGRAPHIC_D…" at bounding box center [617, 299] width 285 height 286
drag, startPoint x: 685, startPoint y: 211, endPoint x: 895, endPoint y: 191, distance: 211.3
click at [895, 191] on div at bounding box center [989, 302] width 319 height 365
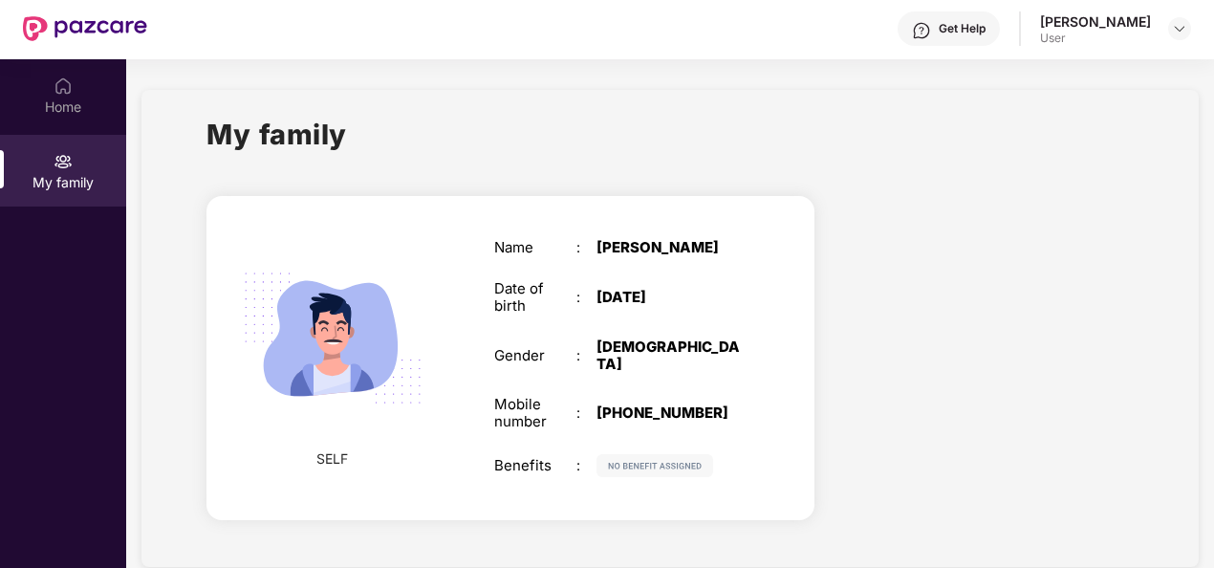
scroll to position [0, 0]
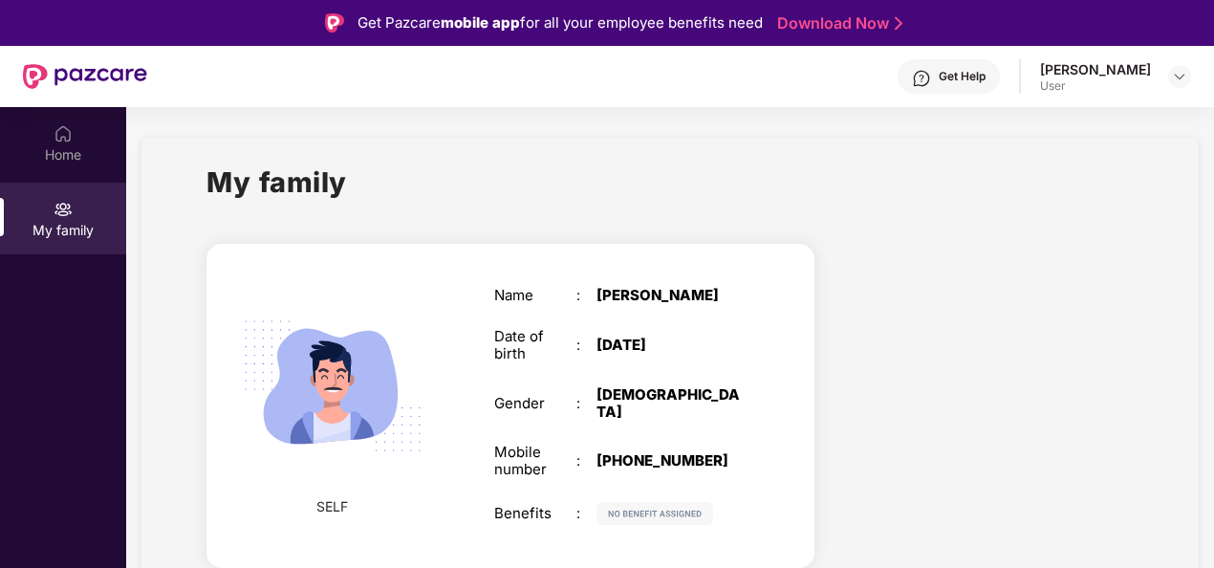
click at [1120, 62] on div "[PERSON_NAME]" at bounding box center [1095, 69] width 111 height 18
click at [1172, 73] on img at bounding box center [1179, 76] width 15 height 15
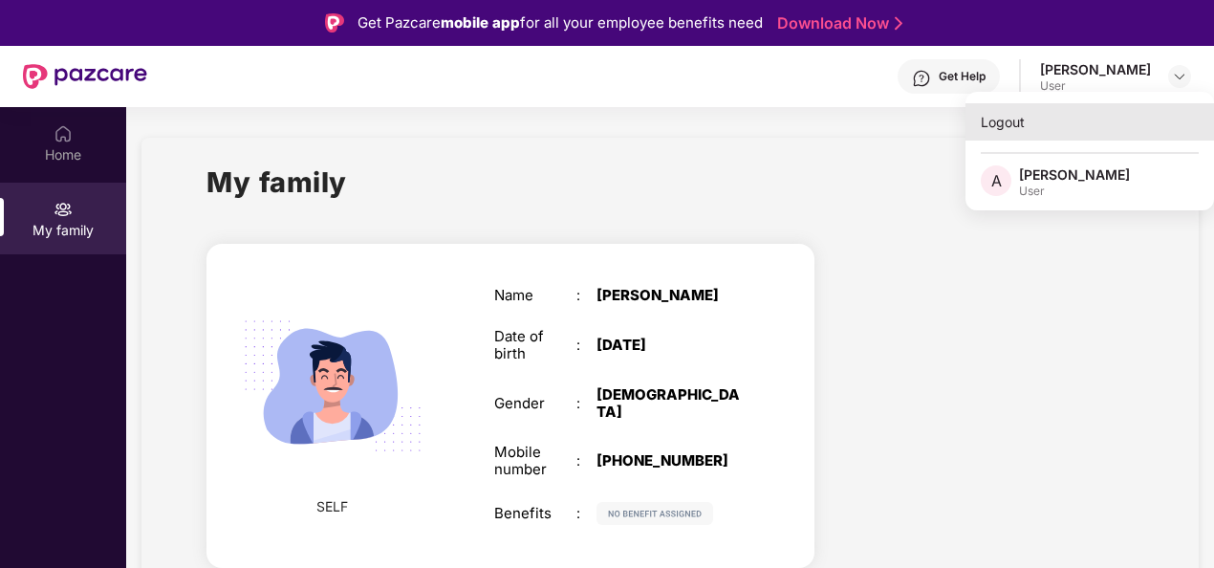
click at [1014, 126] on div "Logout" at bounding box center [1090, 121] width 249 height 37
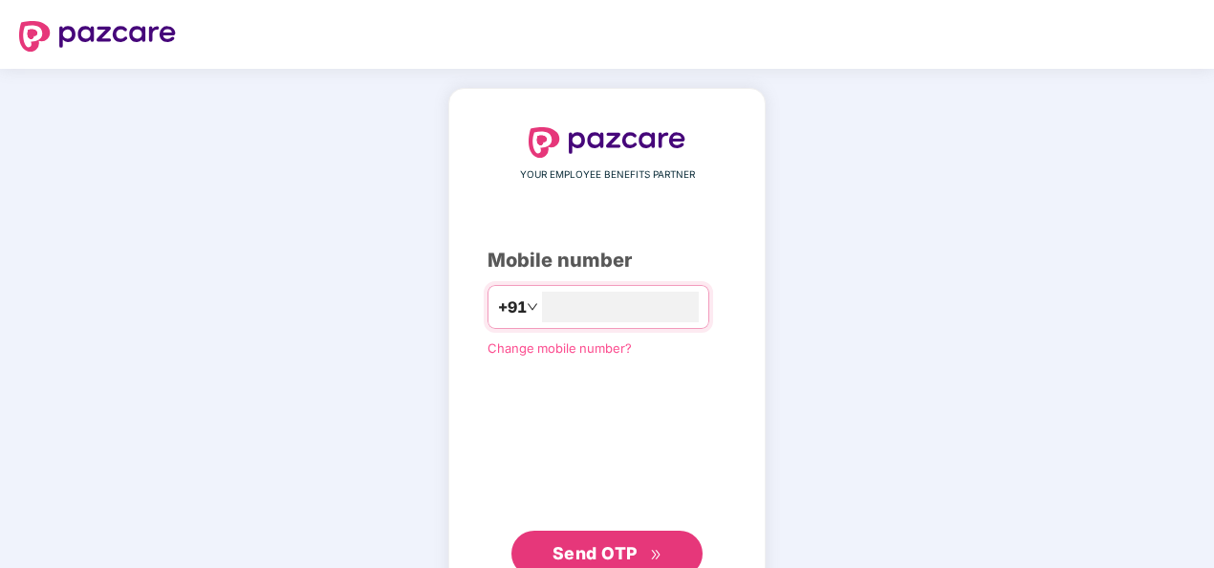
click at [828, 101] on div "YOUR EMPLOYEE BENEFITS PARTNER Mobile number +91 Change mobile number? Send OTP" at bounding box center [607, 352] width 1214 height 566
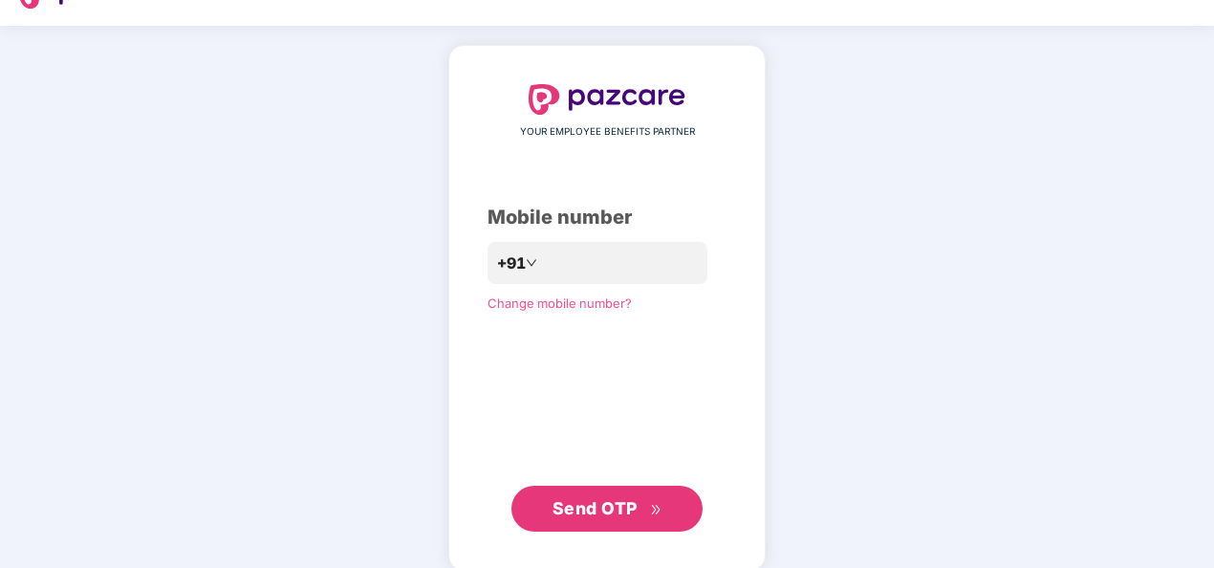
scroll to position [63, 0]
